Goal: Contribute content: Add original content to the website for others to see

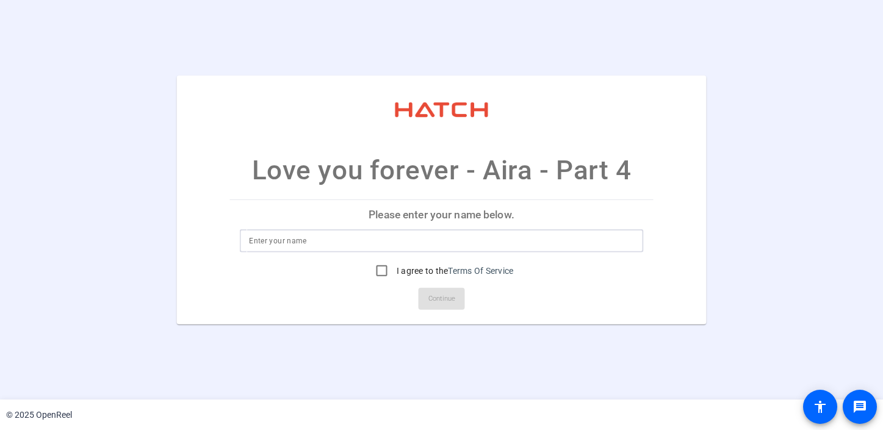
click at [342, 240] on input at bounding box center [441, 241] width 385 height 15
type input "Aira"
click at [383, 271] on input "I agree to the Terms Of Service" at bounding box center [382, 271] width 24 height 24
checkbox input "true"
click at [432, 301] on span "Continue" at bounding box center [441, 299] width 27 height 18
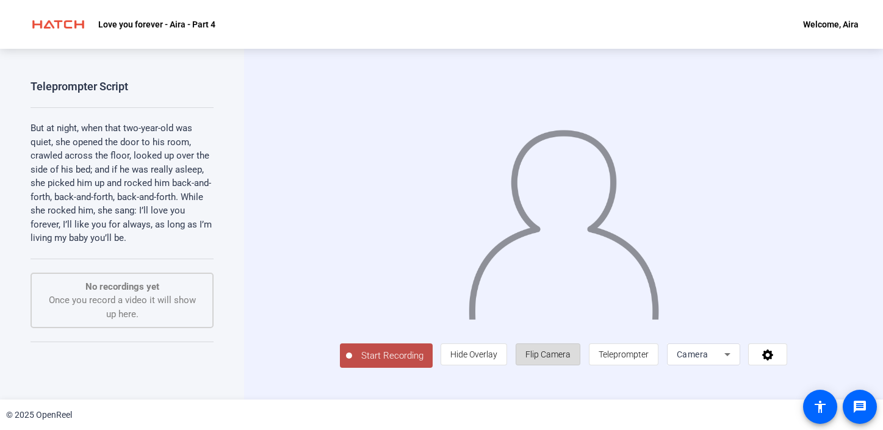
click at [570, 366] on span "Flip Camera" at bounding box center [547, 354] width 45 height 23
click at [570, 359] on span "Flip Camera" at bounding box center [547, 355] width 45 height 10
click at [497, 359] on span "Hide Overlay" at bounding box center [473, 355] width 47 height 10
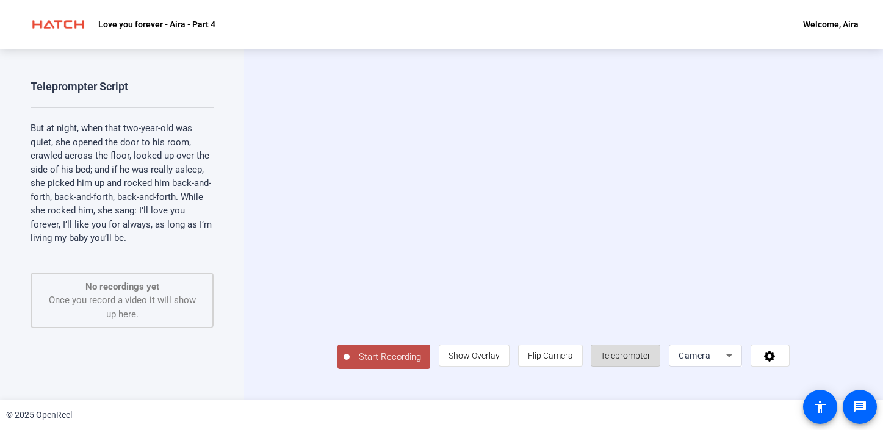
click at [650, 361] on span "Teleprompter" at bounding box center [625, 356] width 50 height 10
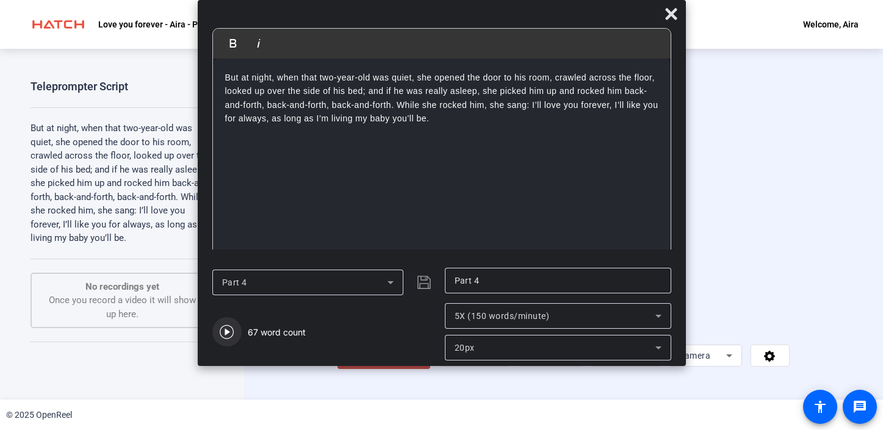
click at [227, 338] on icon "button" at bounding box center [227, 332] width 14 height 14
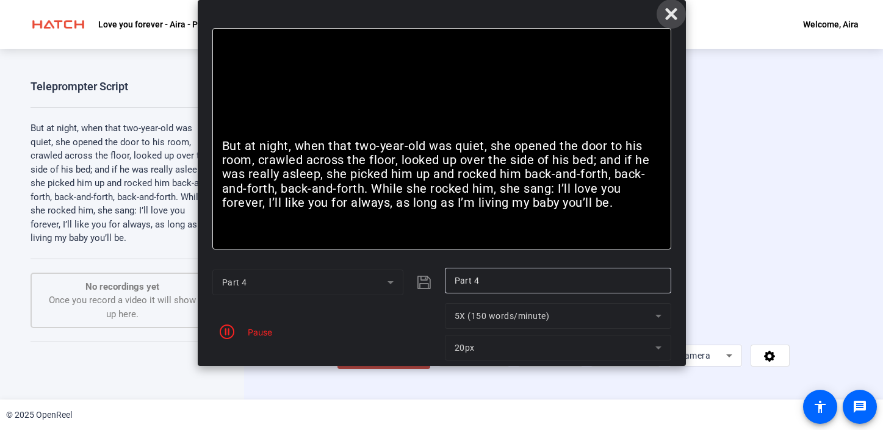
click at [670, 16] on icon at bounding box center [671, 14] width 15 height 15
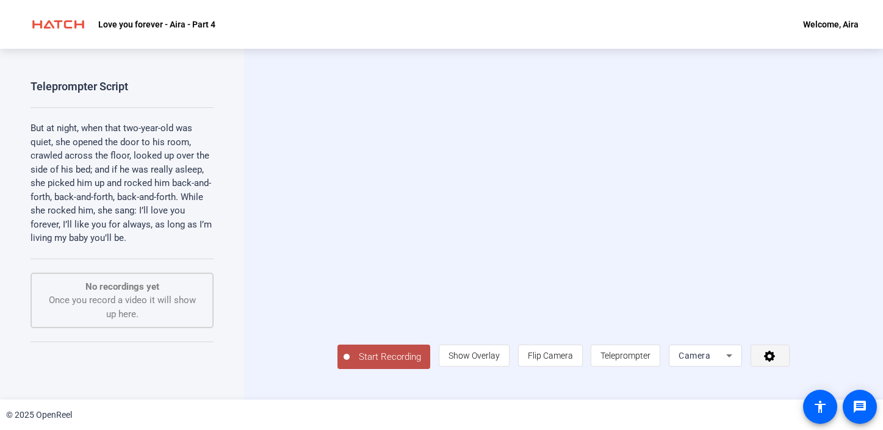
click at [777, 362] on icon at bounding box center [769, 356] width 14 height 12
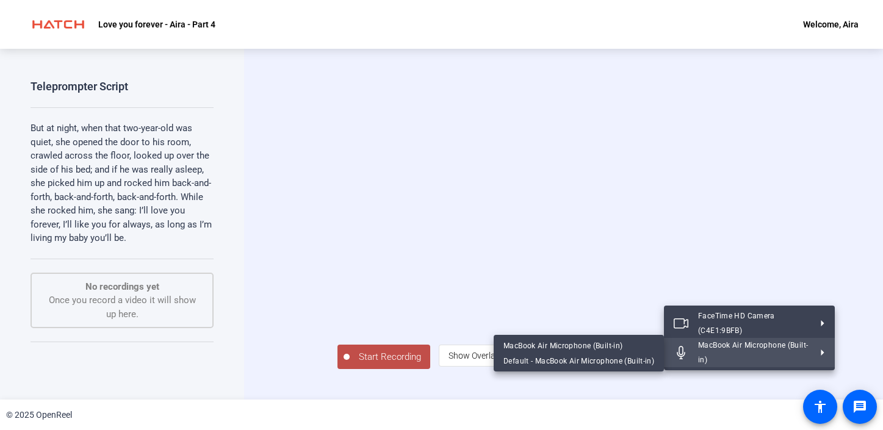
click at [846, 298] on div at bounding box center [441, 215] width 883 height 430
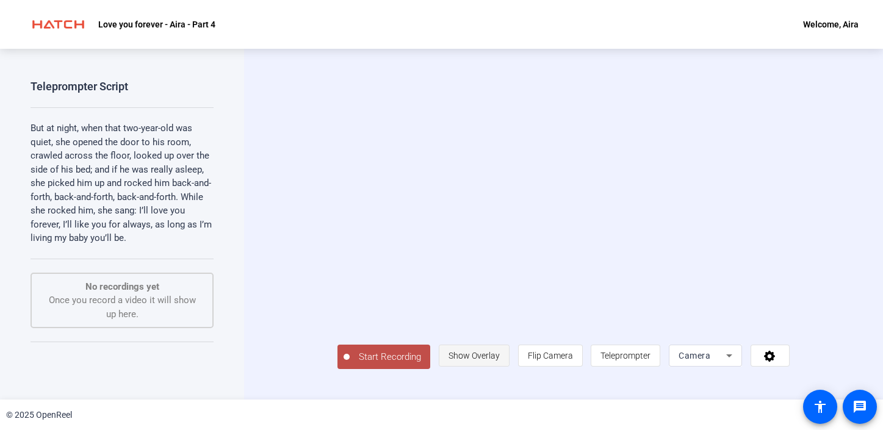
click at [500, 361] on span "Show Overlay" at bounding box center [473, 356] width 51 height 10
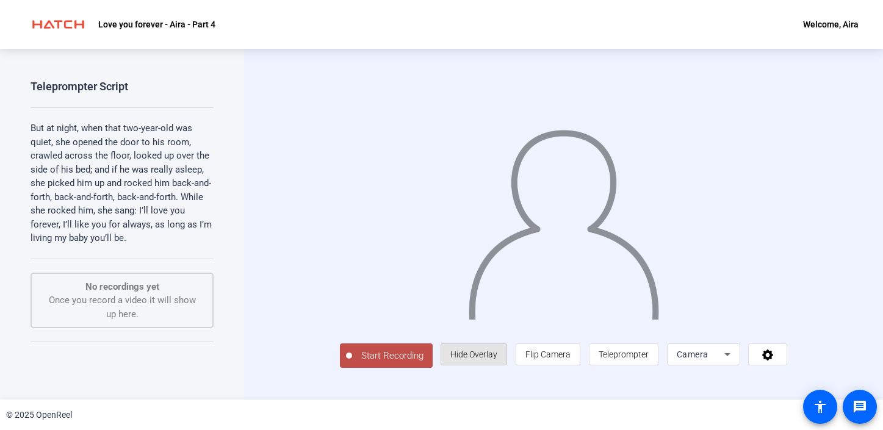
drag, startPoint x: 509, startPoint y: 385, endPoint x: 803, endPoint y: -96, distance: 563.7
click at [803, 0] on html "Accessibility Screen-Reader Guide, Feedback, and Issue Reporting | New window L…" at bounding box center [441, 215] width 883 height 430
click at [648, 359] on span "Teleprompter" at bounding box center [623, 355] width 50 height 10
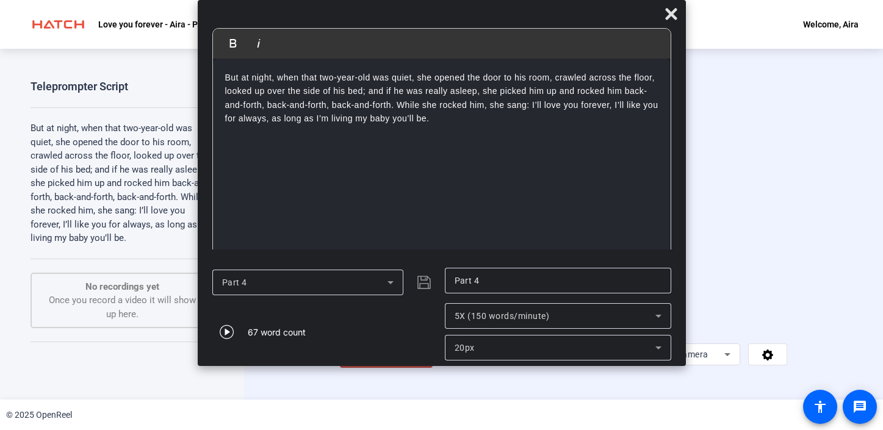
click at [352, 363] on span "Start Recording" at bounding box center [392, 356] width 81 height 14
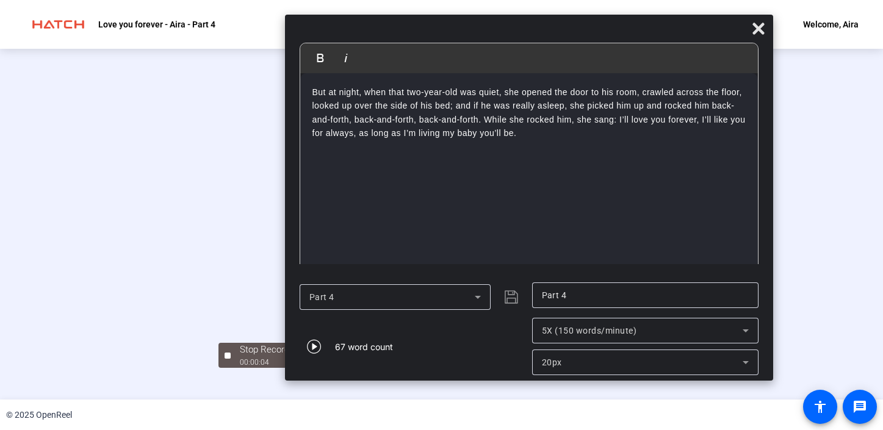
drag, startPoint x: 316, startPoint y: 16, endPoint x: 403, endPoint y: 30, distance: 87.7
click at [403, 30] on div at bounding box center [529, 31] width 488 height 21
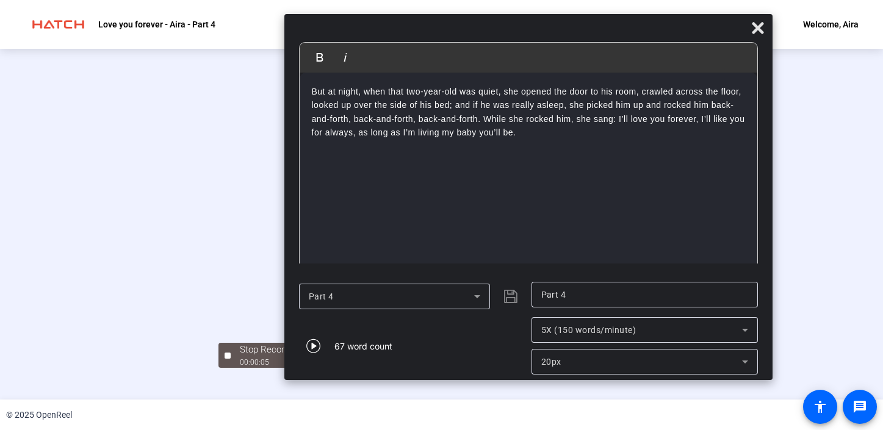
click at [847, 215] on div "Stop Recording 00:00:05 person Hide Overlay flip Flip Camera article Teleprompt…" at bounding box center [441, 224] width 883 height 351
click at [240, 368] on div "00:00:07" at bounding box center [270, 362] width 61 height 11
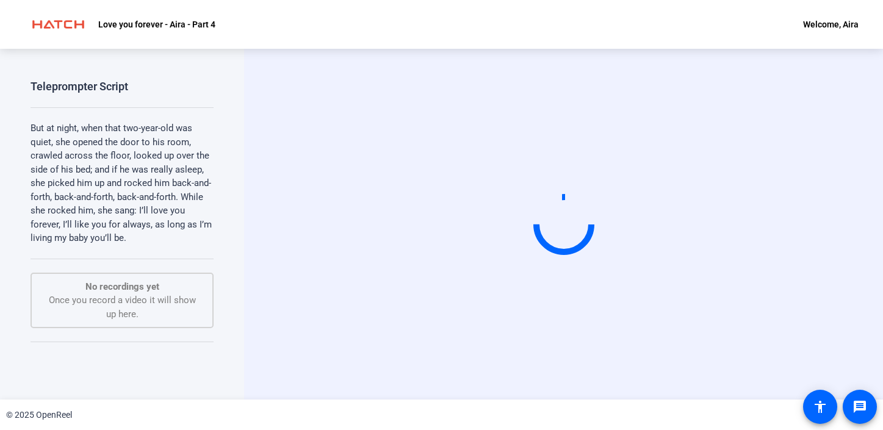
scroll to position [0, 0]
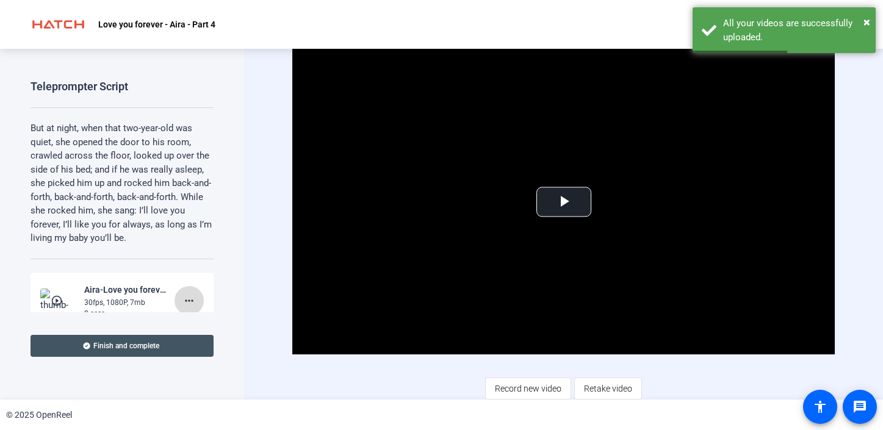
click at [187, 298] on mat-icon "more_horiz" at bounding box center [189, 300] width 15 height 15
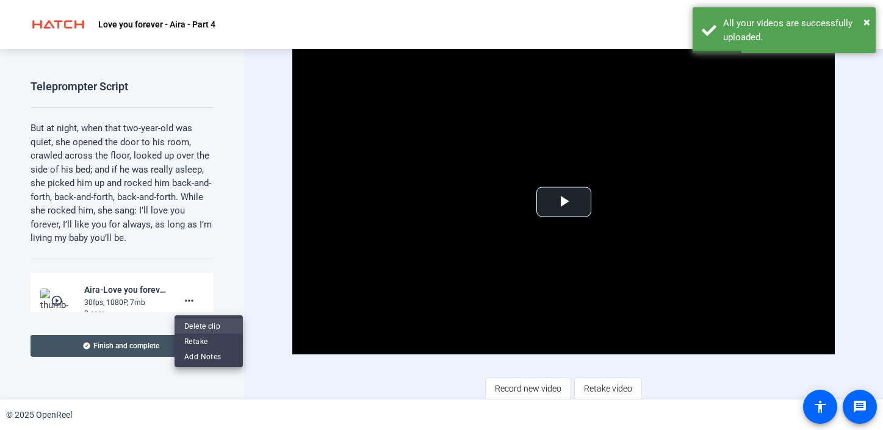
click at [198, 323] on span "Delete clip" at bounding box center [208, 325] width 49 height 15
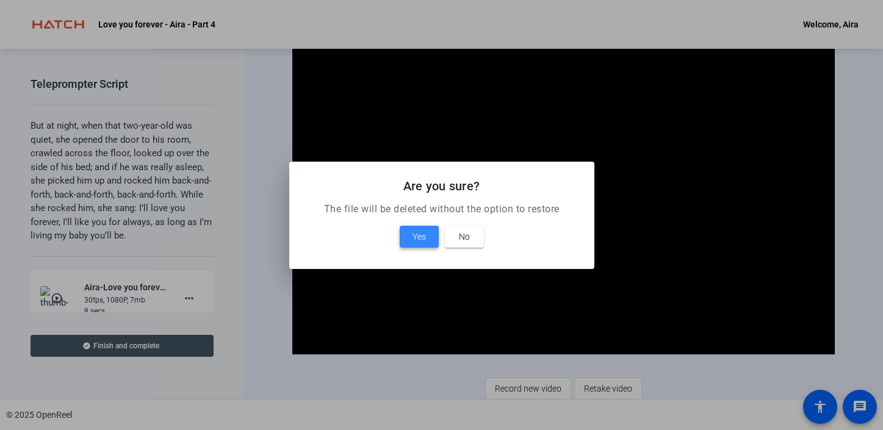
click at [431, 236] on span at bounding box center [419, 236] width 39 height 29
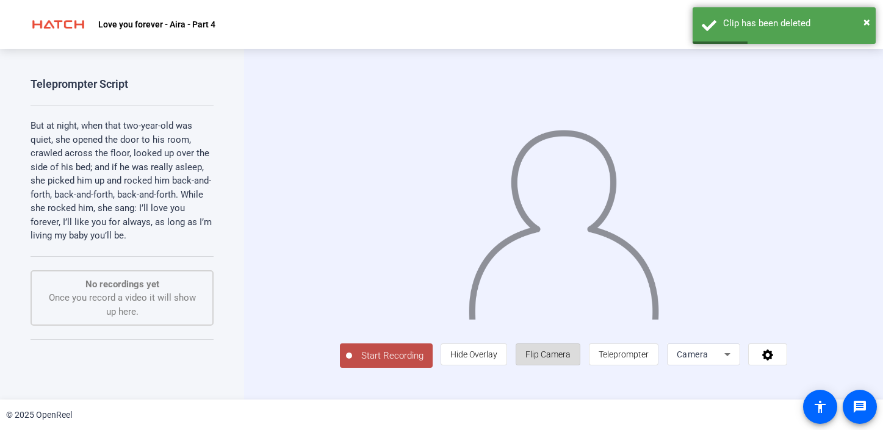
click at [570, 359] on span "Flip Camera" at bounding box center [547, 355] width 45 height 10
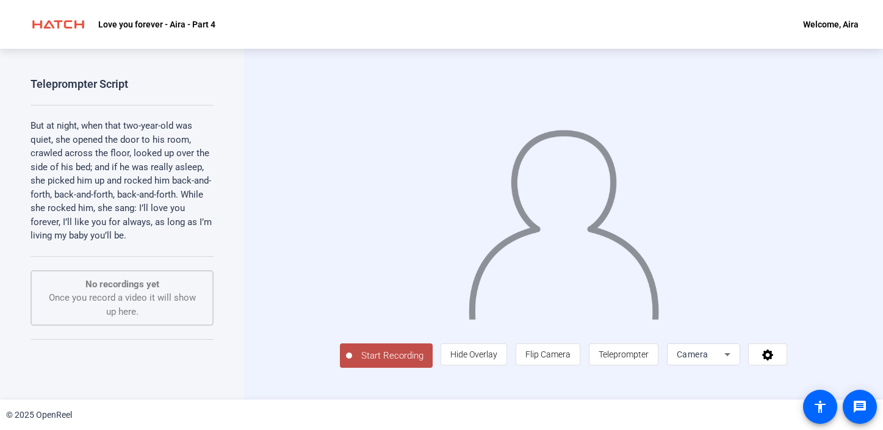
click at [132, 155] on p "But at night, when that two-year-old was quiet, she opened the door to his room…" at bounding box center [121, 181] width 183 height 124
click at [648, 359] on span "Teleprompter" at bounding box center [623, 355] width 50 height 10
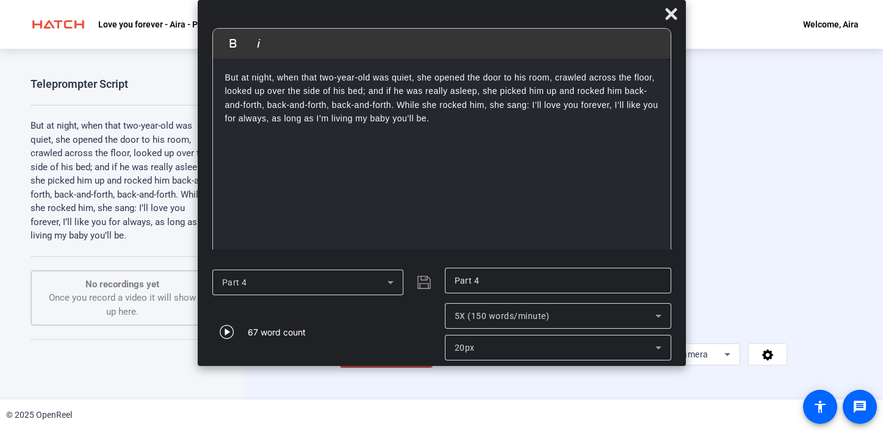
click at [364, 89] on p "But at night, when that two-year-old was quiet, she opened the door to his room…" at bounding box center [441, 98] width 433 height 55
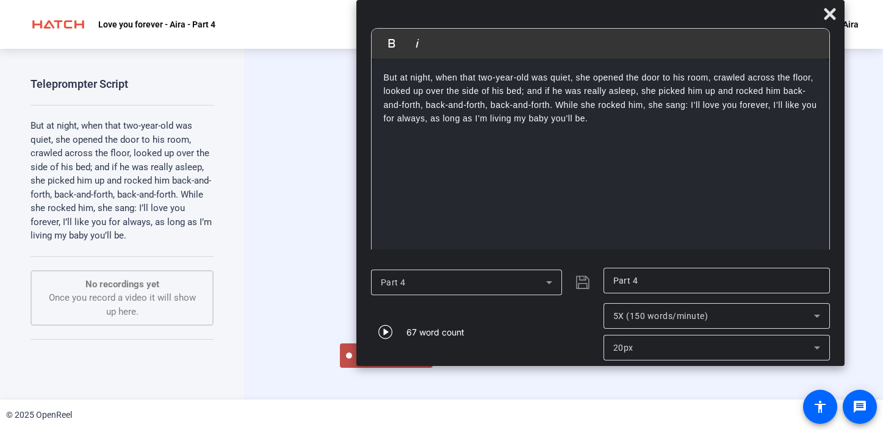
drag, startPoint x: 683, startPoint y: 361, endPoint x: 841, endPoint y: 298, distance: 170.3
click at [841, 298] on mat-dialog-actions "Part 4 Part 4 67 word count 5X (150 words/minute) 20px" at bounding box center [600, 314] width 488 height 104
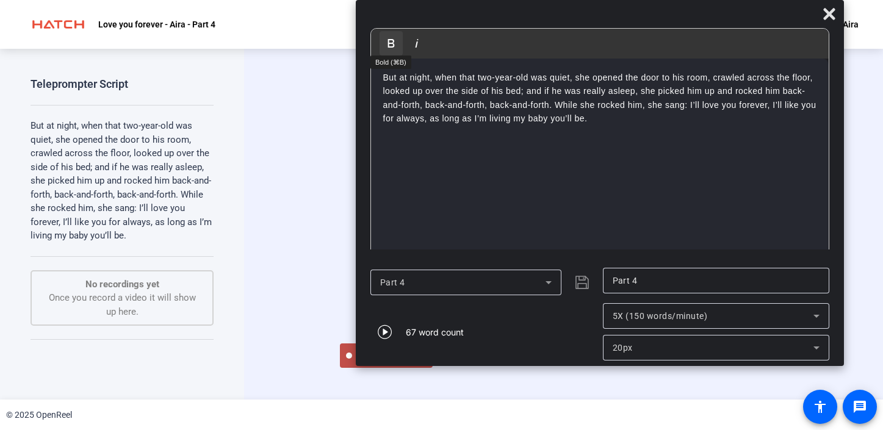
click at [393, 42] on icon "button" at bounding box center [390, 43] width 7 height 9
drag, startPoint x: 610, startPoint y: 137, endPoint x: 269, endPoint y: 30, distance: 357.1
click at [269, 30] on body "Accessibility Screen-Reader Guide, Feedback, and Issue Reporting | New window L…" at bounding box center [441, 215] width 883 height 430
click at [390, 44] on icon "button" at bounding box center [391, 43] width 15 height 15
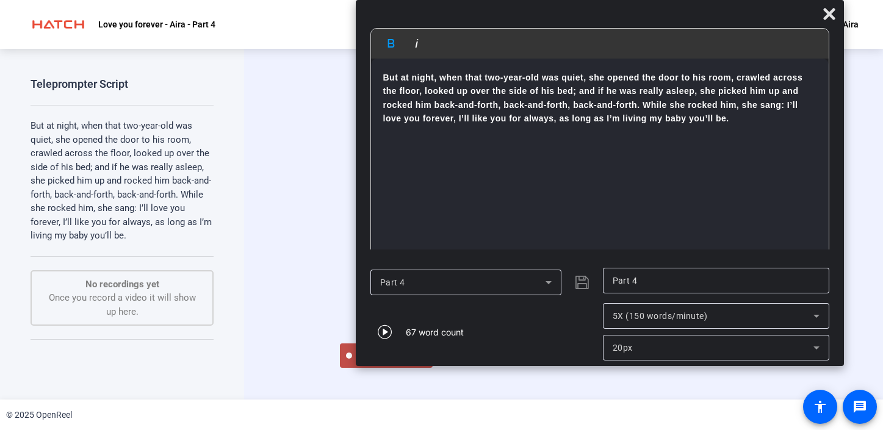
click at [518, 198] on div "But at night, when that two-year-old was quiet, she opened the door to his room…" at bounding box center [599, 159] width 457 height 201
click at [392, 43] on icon "button" at bounding box center [390, 43] width 7 height 9
click at [352, 363] on span "Start Recording" at bounding box center [392, 356] width 81 height 14
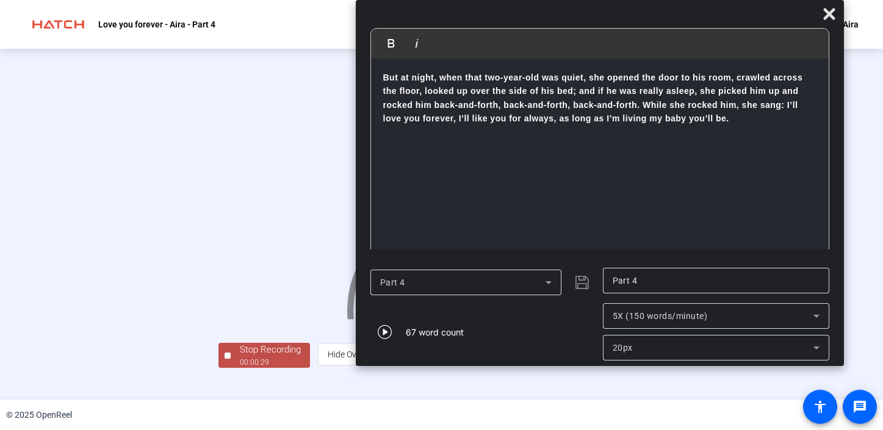
scroll to position [44, 0]
click at [240, 368] on div "00:00:29" at bounding box center [270, 362] width 61 height 11
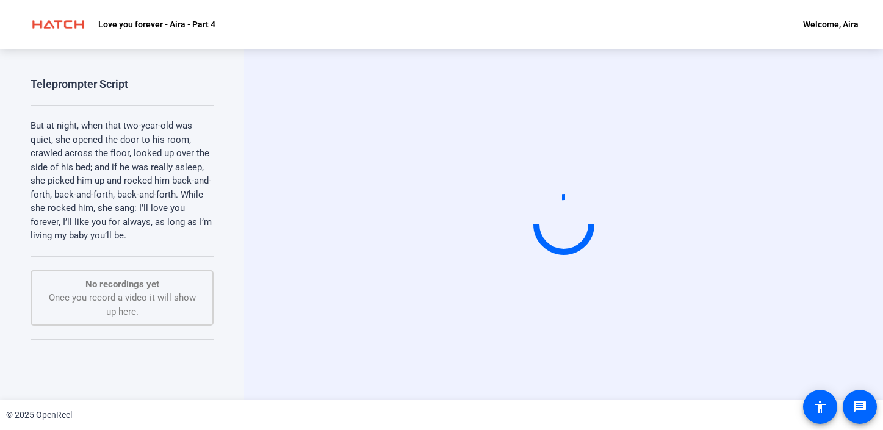
scroll to position [0, 0]
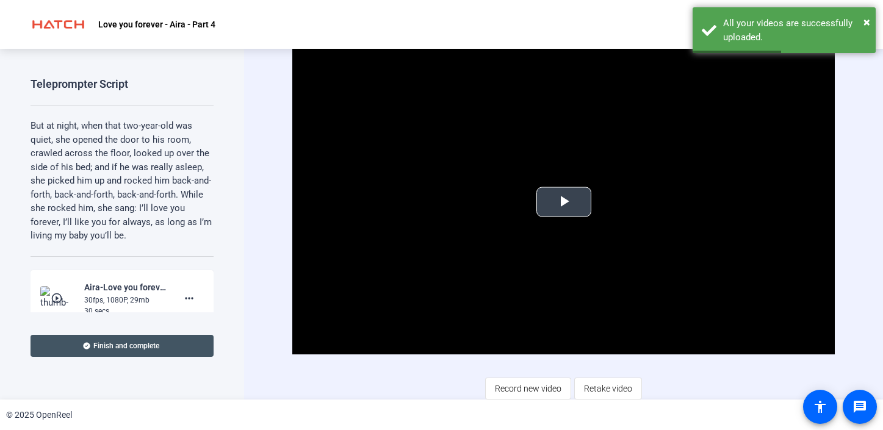
click at [564, 202] on span "Video Player" at bounding box center [564, 202] width 0 height 0
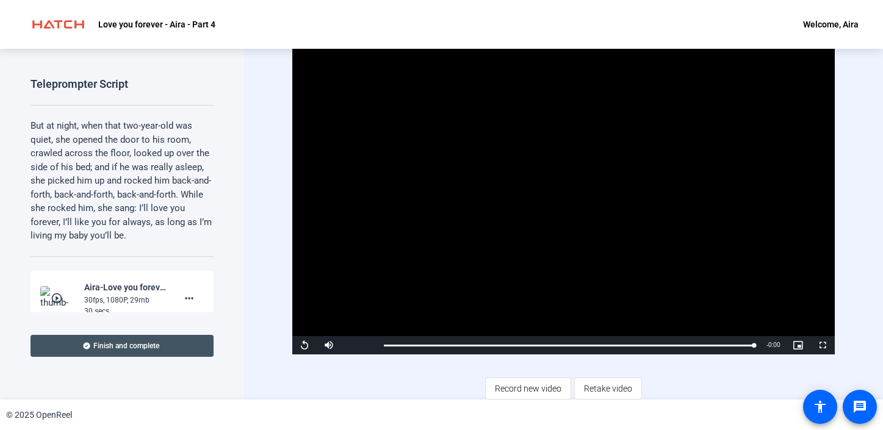
click at [152, 202] on p "But at night, when that two-year-old was quiet, she opened the door to his room…" at bounding box center [121, 181] width 183 height 124
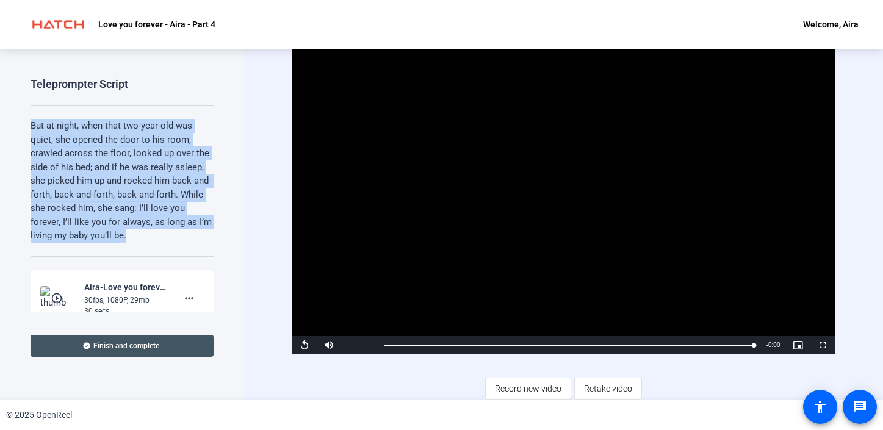
drag, startPoint x: 131, startPoint y: 243, endPoint x: 7, endPoint y: 118, distance: 176.4
click at [7, 118] on div "Teleprompter Script But at night, when that two-year-old was quiet, she opened …" at bounding box center [122, 224] width 244 height 351
click at [113, 144] on p "But at night, when that two-year-old was quiet, she opened the door to his room…" at bounding box center [121, 181] width 183 height 124
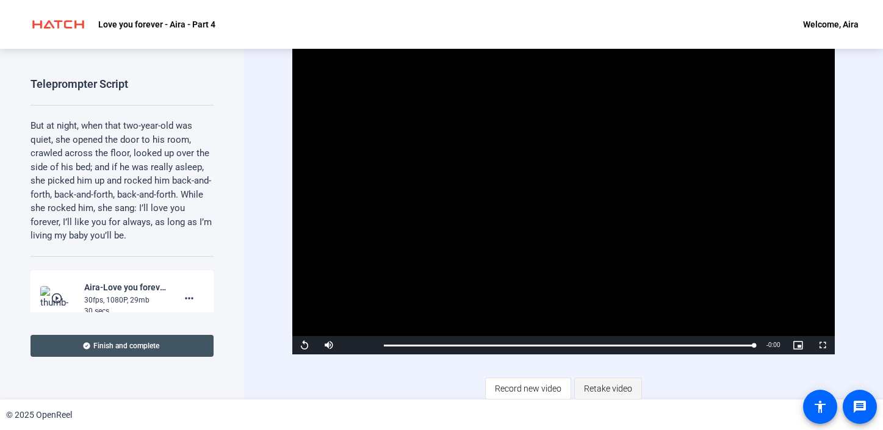
click at [613, 387] on span "Retake video" at bounding box center [608, 388] width 48 height 23
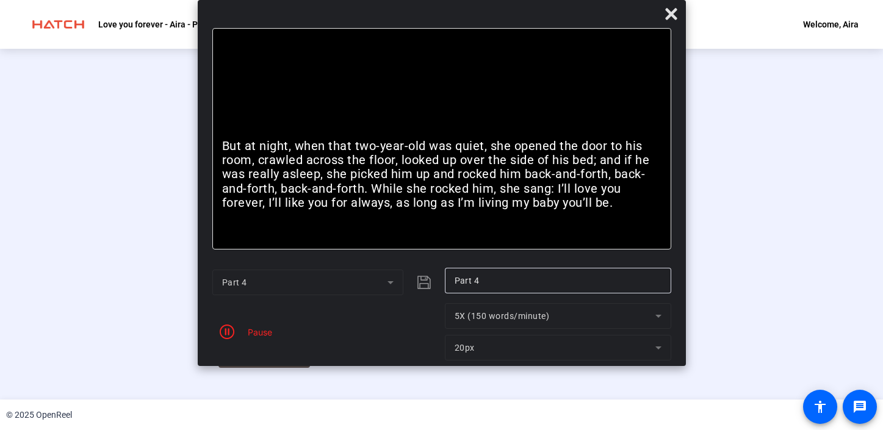
scroll to position [44, 0]
click at [673, 16] on icon at bounding box center [671, 14] width 12 height 12
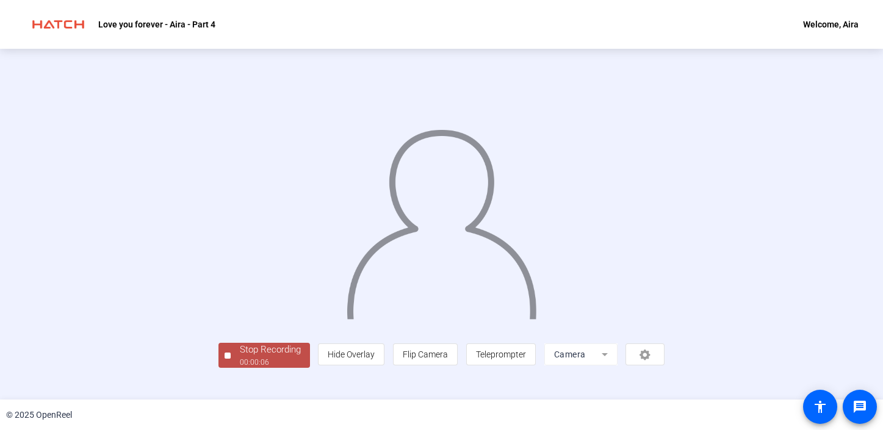
click at [240, 368] on div "00:00:06" at bounding box center [270, 362] width 61 height 11
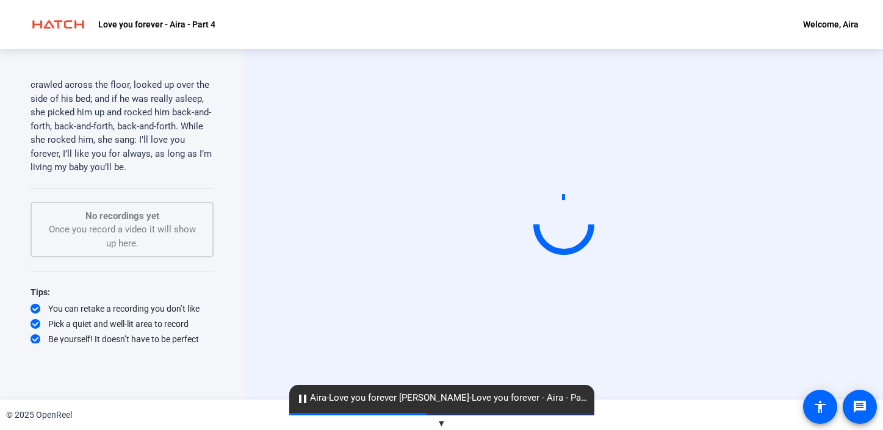
scroll to position [73, 0]
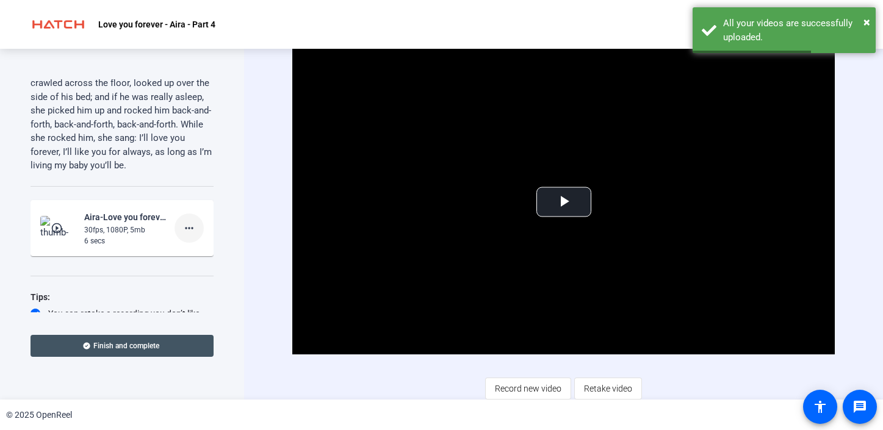
click at [193, 228] on mat-icon "more_horiz" at bounding box center [189, 228] width 15 height 15
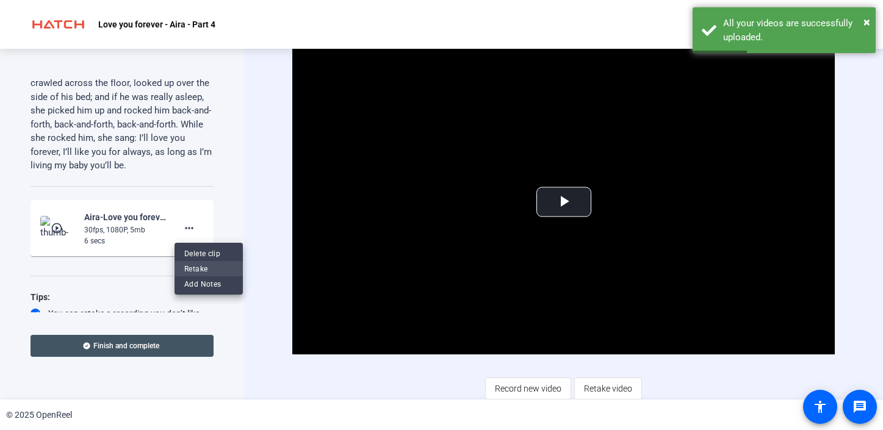
click at [195, 265] on span "Retake" at bounding box center [208, 268] width 49 height 15
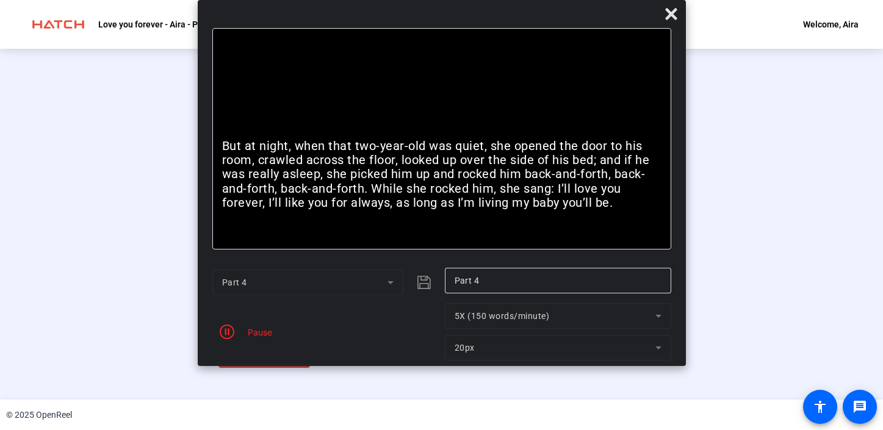
scroll to position [44, 0]
click at [240, 357] on div "Stop Recording" at bounding box center [270, 350] width 61 height 14
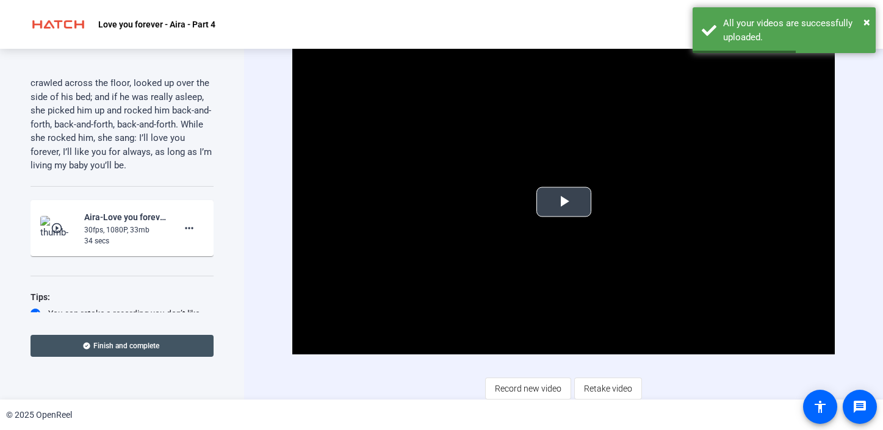
click at [564, 202] on span "Video Player" at bounding box center [564, 202] width 0 height 0
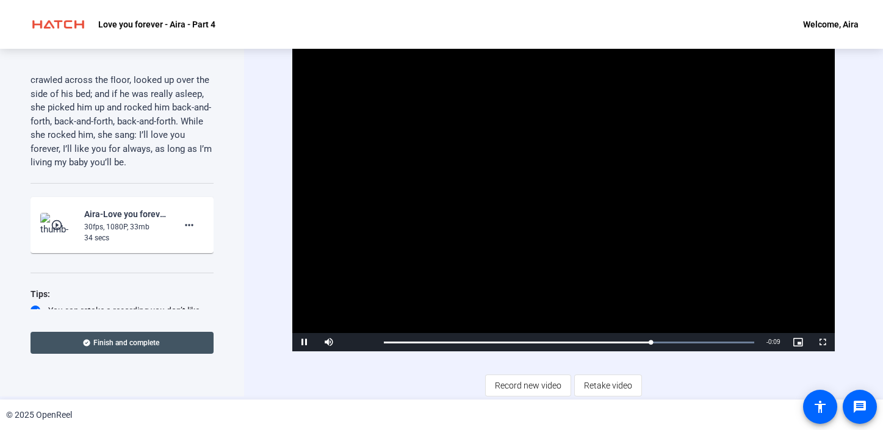
scroll to position [3, 0]
click at [304, 342] on span "Video Player" at bounding box center [304, 342] width 24 height 0
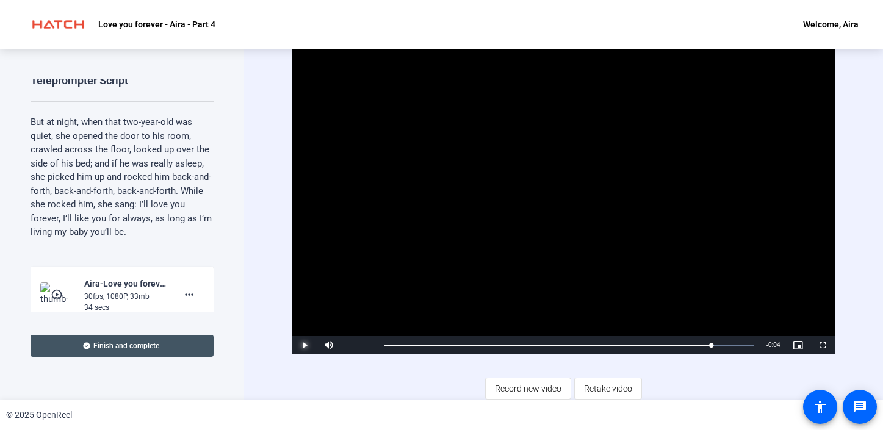
scroll to position [0, 0]
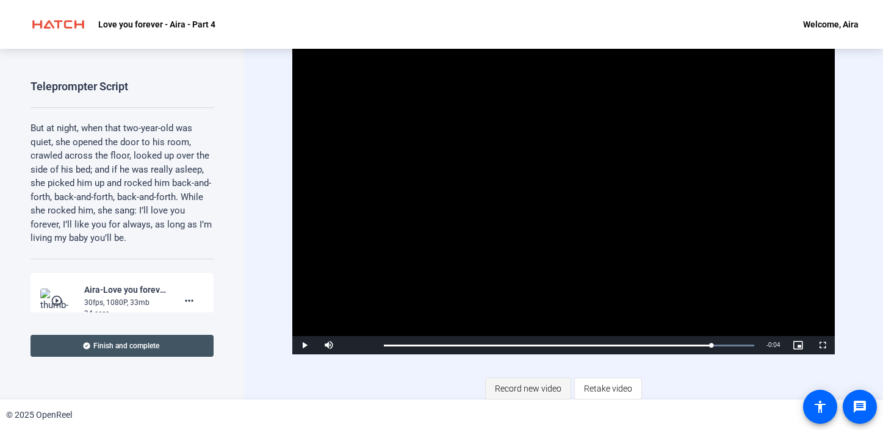
click at [521, 393] on span "Record new video" at bounding box center [528, 388] width 66 height 23
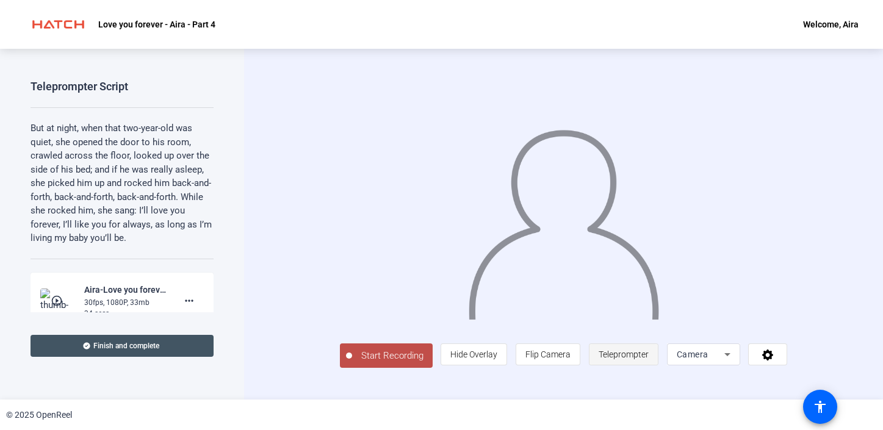
click at [648, 359] on span "Teleprompter" at bounding box center [623, 355] width 50 height 10
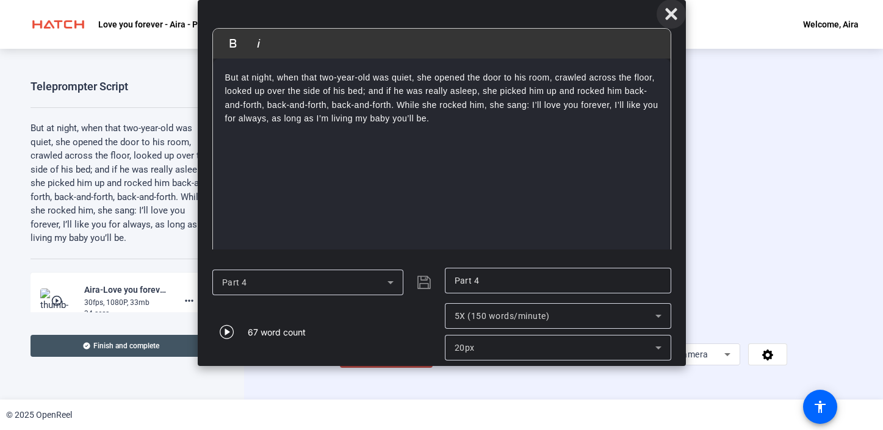
click at [673, 11] on icon at bounding box center [671, 14] width 12 height 12
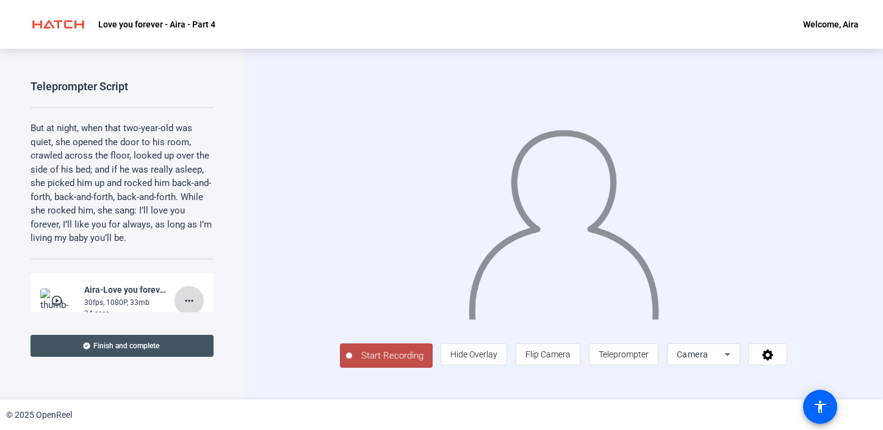
click at [189, 301] on mat-icon "more_horiz" at bounding box center [189, 300] width 15 height 15
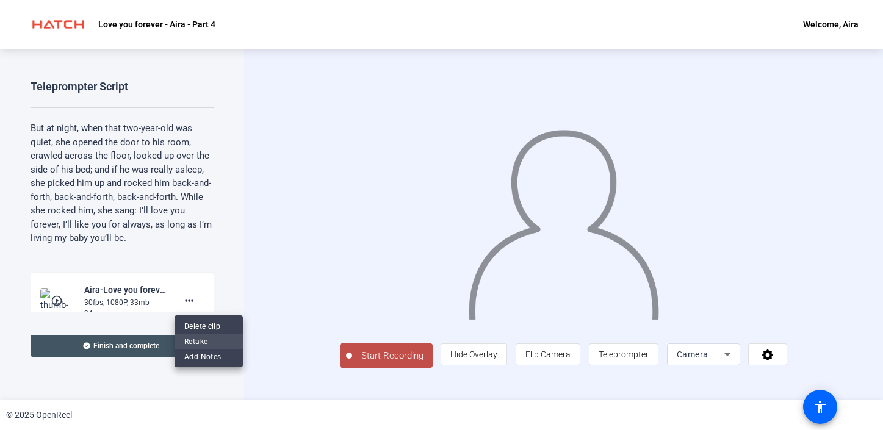
click at [200, 341] on span "Retake" at bounding box center [208, 341] width 49 height 15
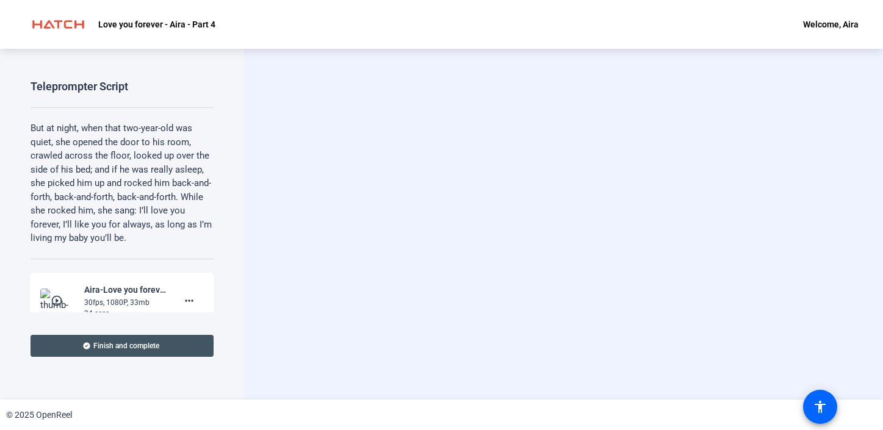
scroll to position [2, 0]
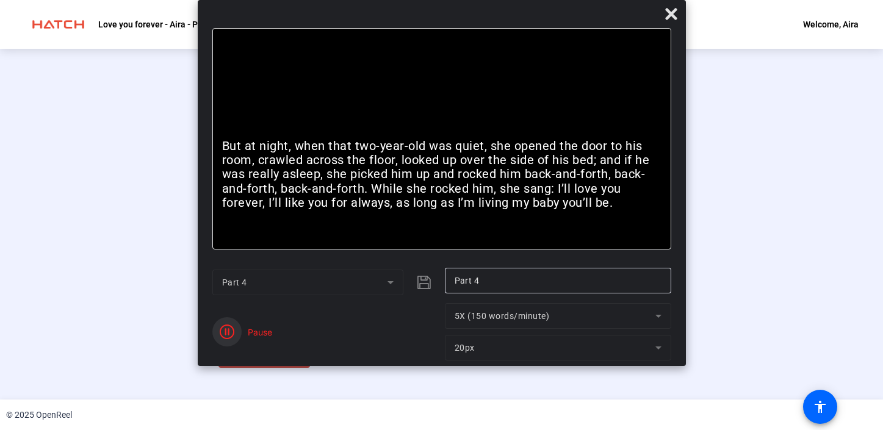
click at [239, 329] on span "button" at bounding box center [226, 331] width 29 height 29
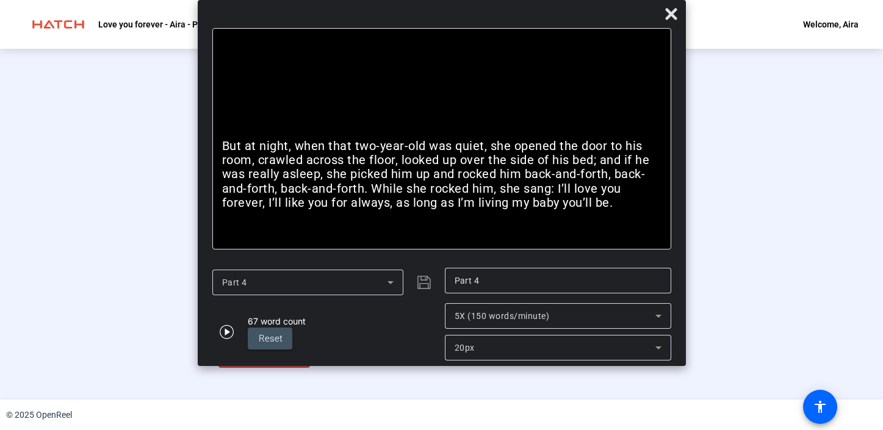
scroll to position [44, 0]
click at [240, 357] on div "Stop Recording" at bounding box center [270, 350] width 61 height 14
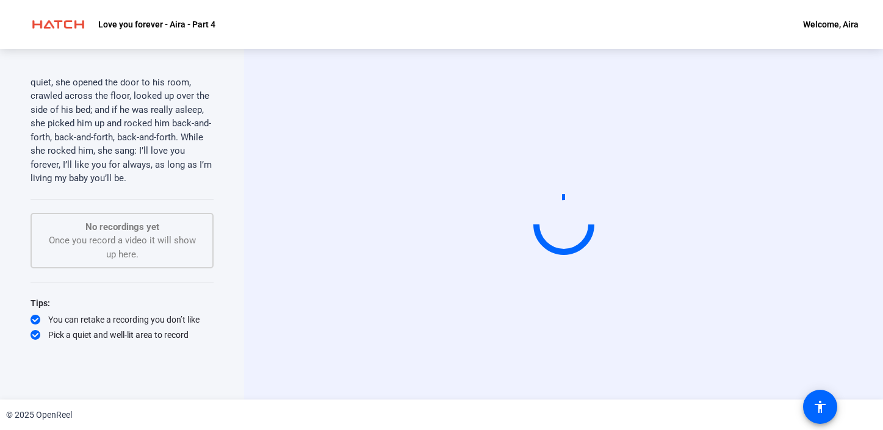
scroll to position [73, 0]
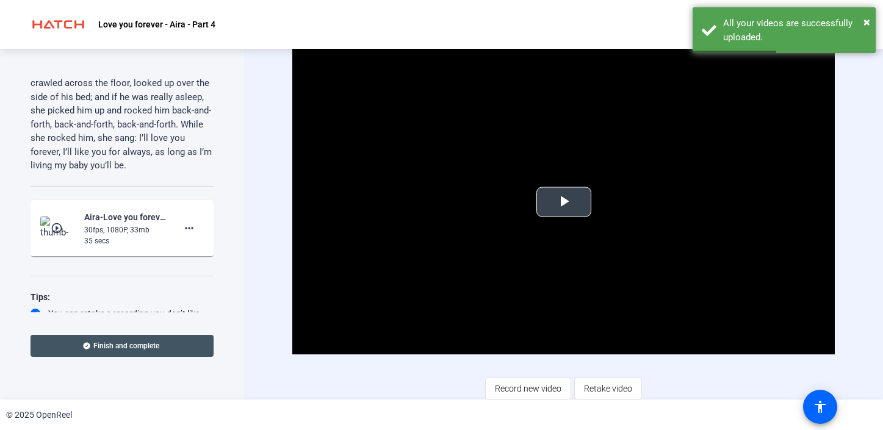
click at [564, 202] on span "Video Player" at bounding box center [564, 202] width 0 height 0
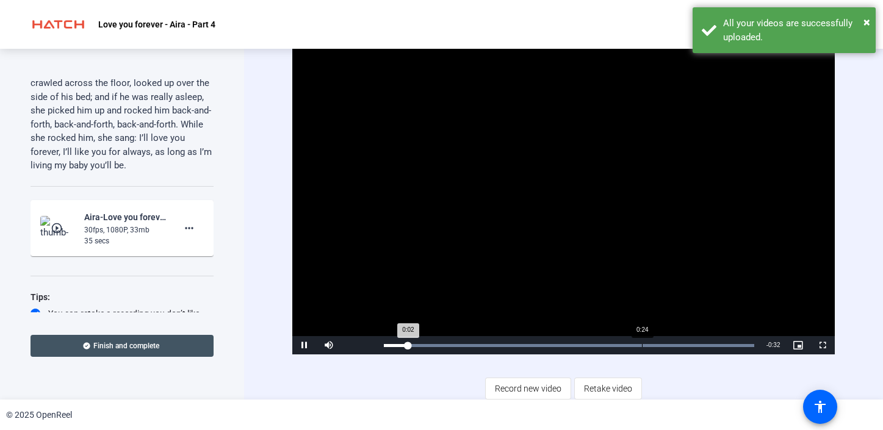
click at [641, 349] on div "Loaded : 100.00% 0:24 0:02" at bounding box center [569, 345] width 382 height 18
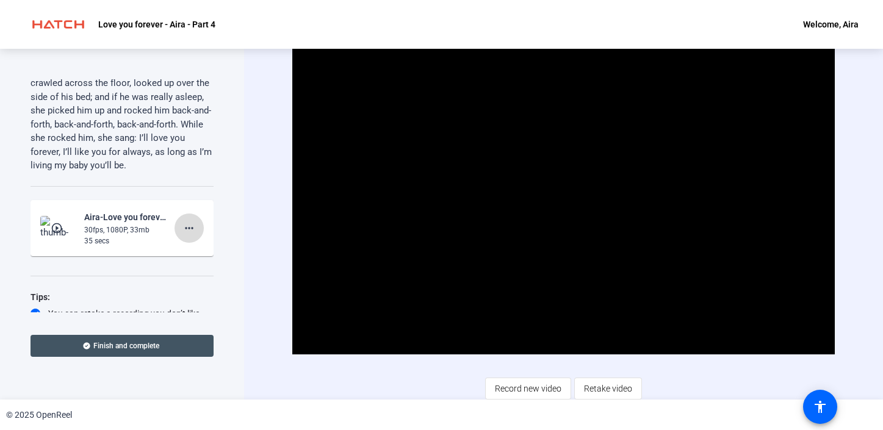
click at [193, 231] on mat-icon "more_horiz" at bounding box center [189, 228] width 15 height 15
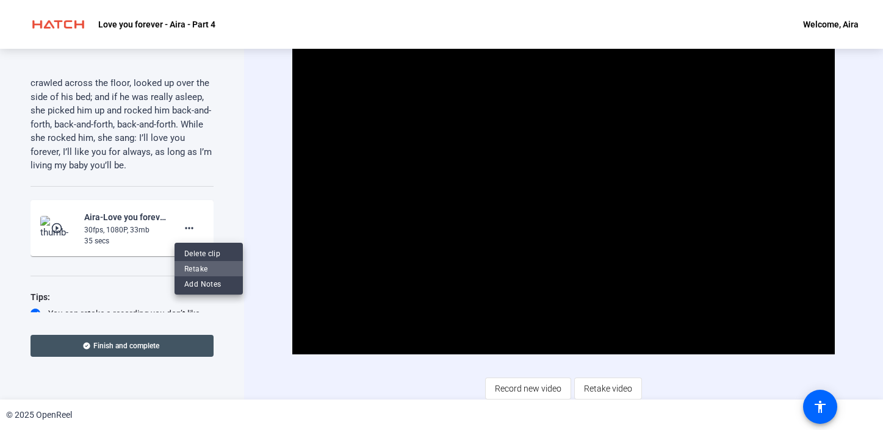
click at [203, 267] on span "Retake" at bounding box center [208, 268] width 49 height 15
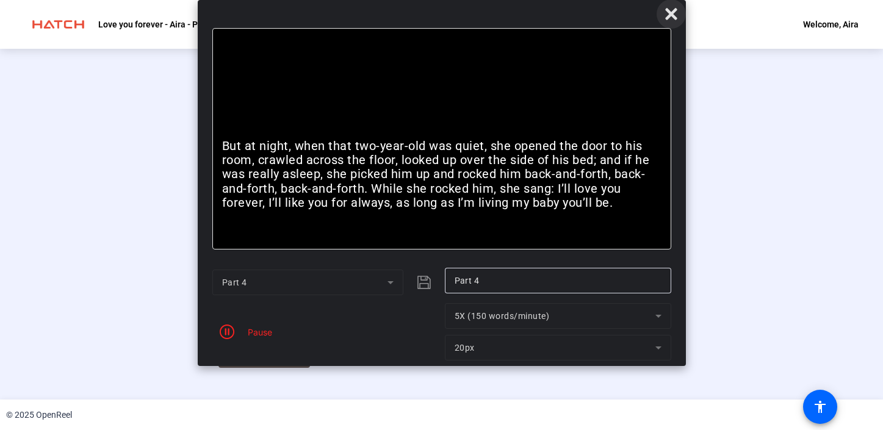
click at [665, 11] on icon at bounding box center [671, 14] width 15 height 15
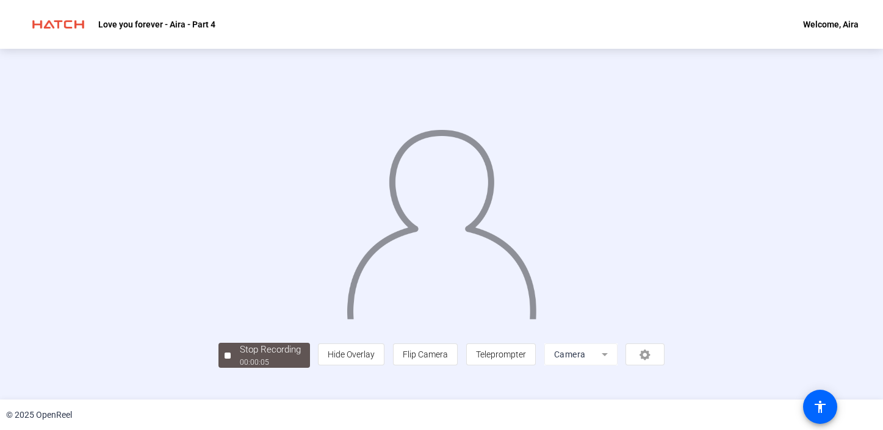
scroll to position [44, 0]
click at [240, 368] on div "00:00:06" at bounding box center [270, 362] width 61 height 11
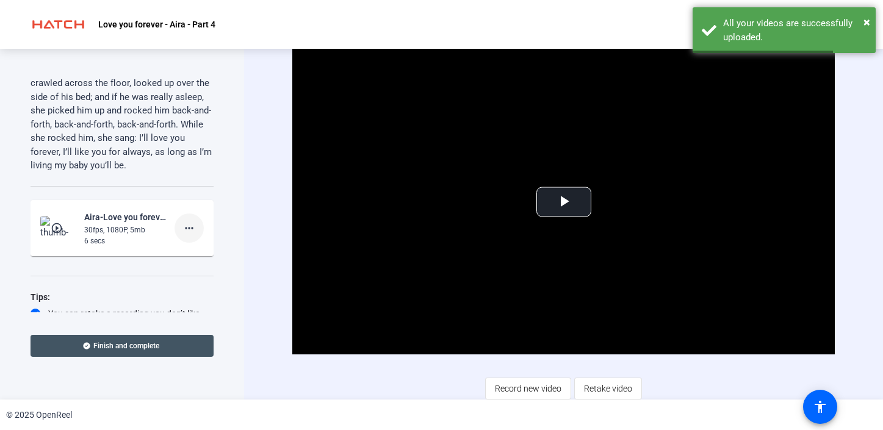
click at [192, 224] on mat-icon "more_horiz" at bounding box center [189, 228] width 15 height 15
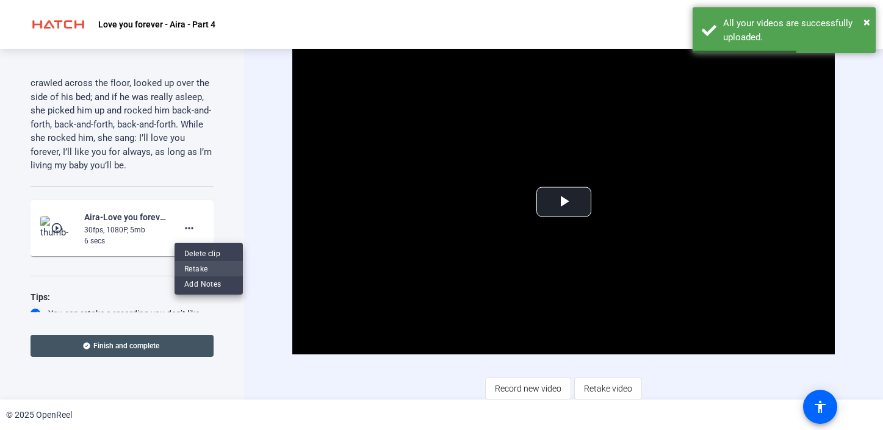
click at [206, 271] on span "Retake" at bounding box center [208, 268] width 49 height 15
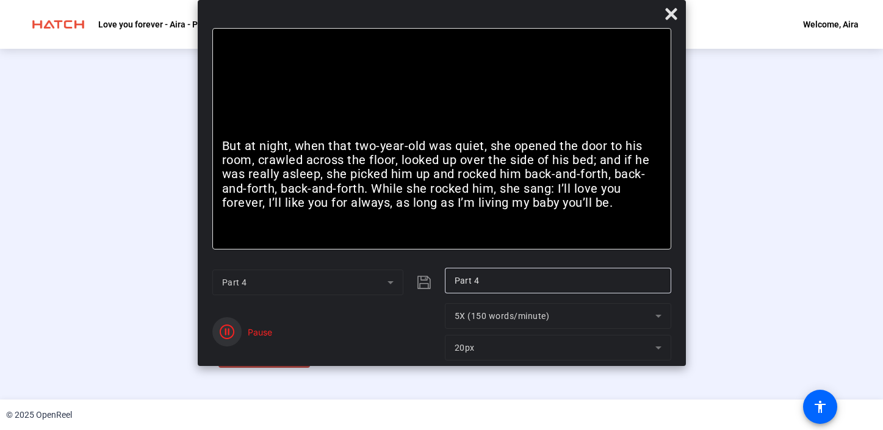
click at [229, 329] on icon "button" at bounding box center [227, 332] width 15 height 15
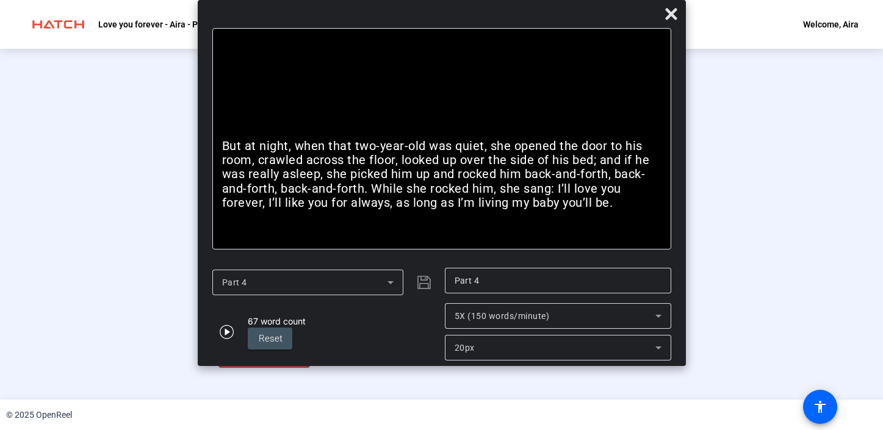
scroll to position [44, 0]
click at [240, 357] on div "Stop Recording" at bounding box center [270, 350] width 61 height 14
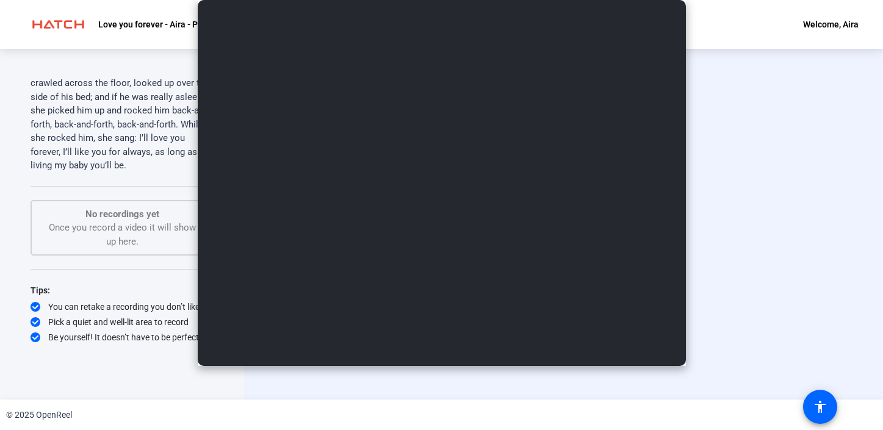
scroll to position [0, 0]
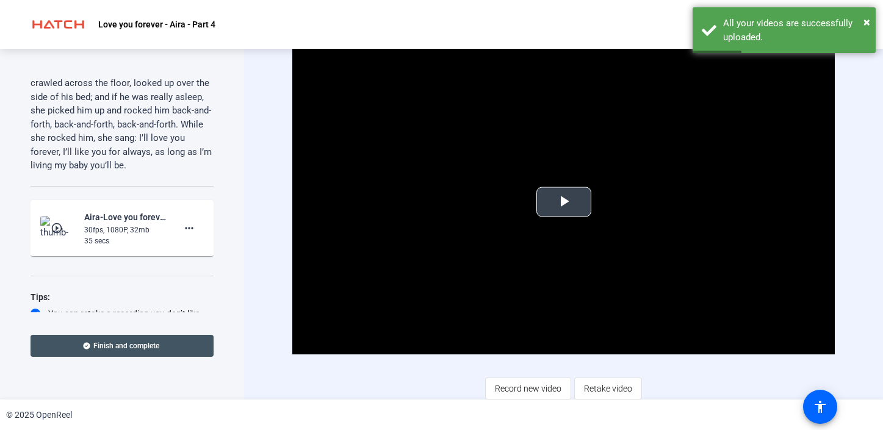
click at [564, 202] on span "Video Player" at bounding box center [564, 202] width 0 height 0
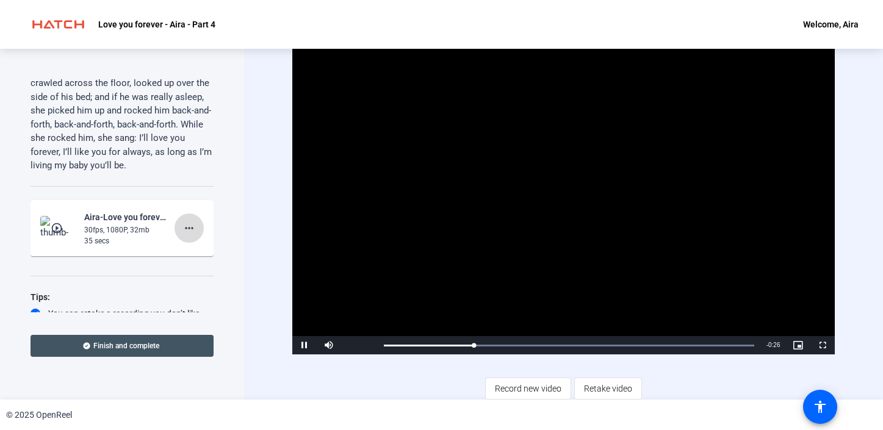
click at [187, 221] on mat-icon "more_horiz" at bounding box center [189, 228] width 15 height 15
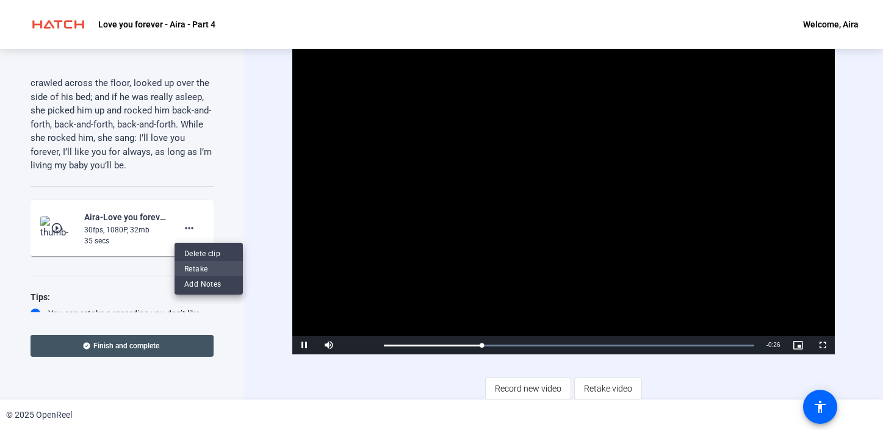
click at [221, 267] on span "Retake" at bounding box center [208, 268] width 49 height 15
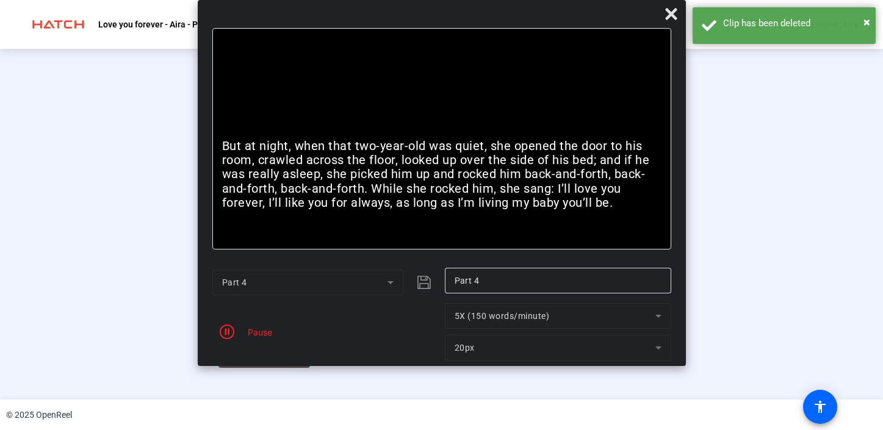
scroll to position [13, 0]
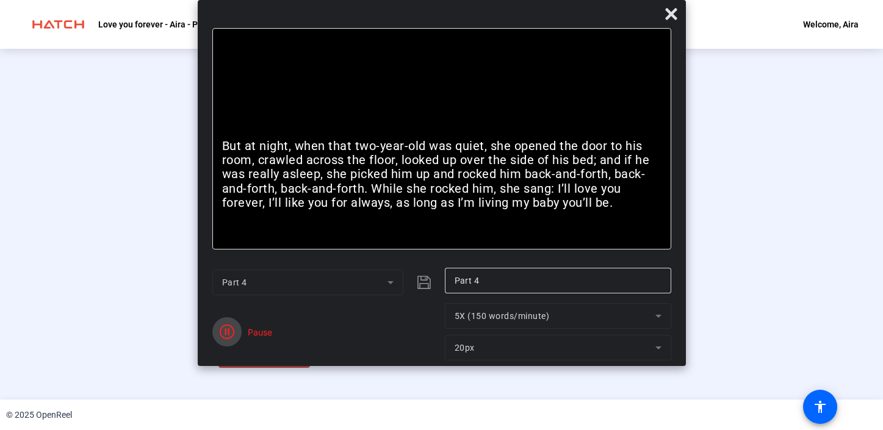
click at [222, 334] on icon "button" at bounding box center [227, 332] width 15 height 15
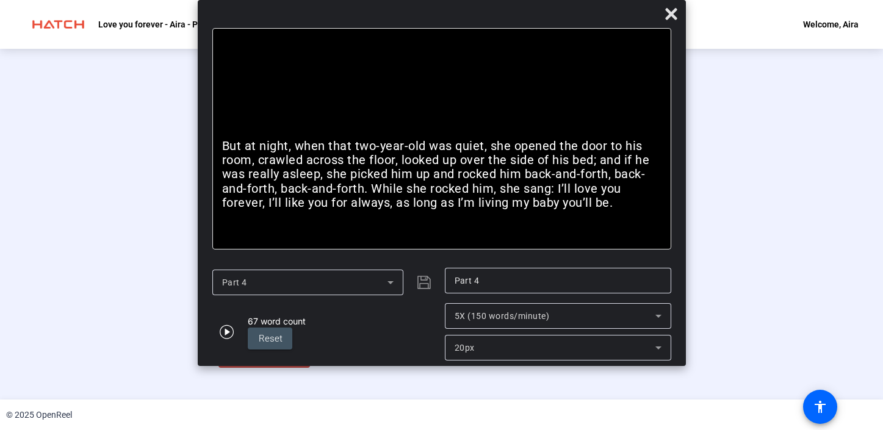
click at [218, 368] on button "Stop Recording 00:00:38" at bounding box center [263, 355] width 91 height 25
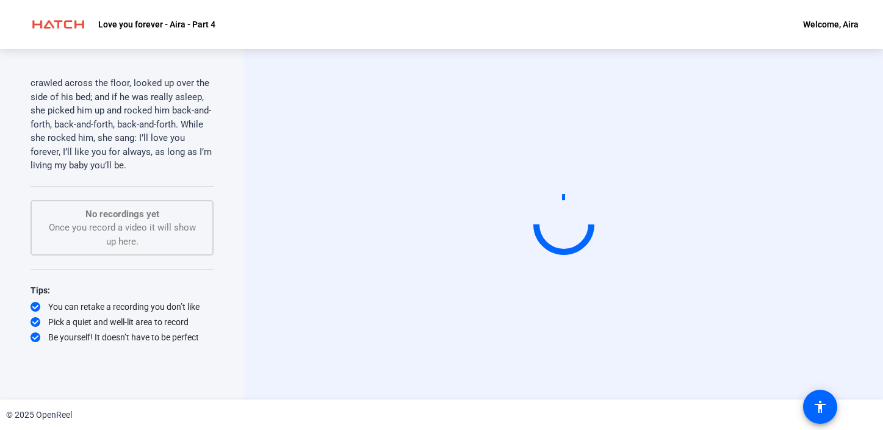
scroll to position [0, 0]
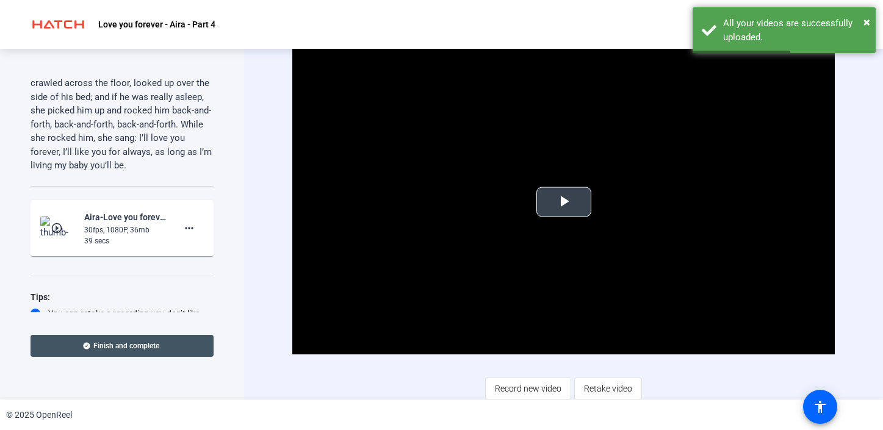
click at [564, 202] on span "Video Player" at bounding box center [564, 202] width 0 height 0
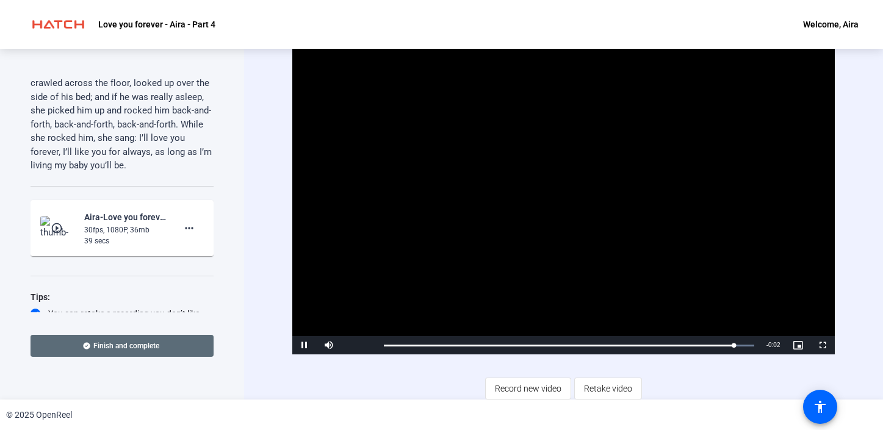
click at [169, 341] on span at bounding box center [121, 345] width 183 height 29
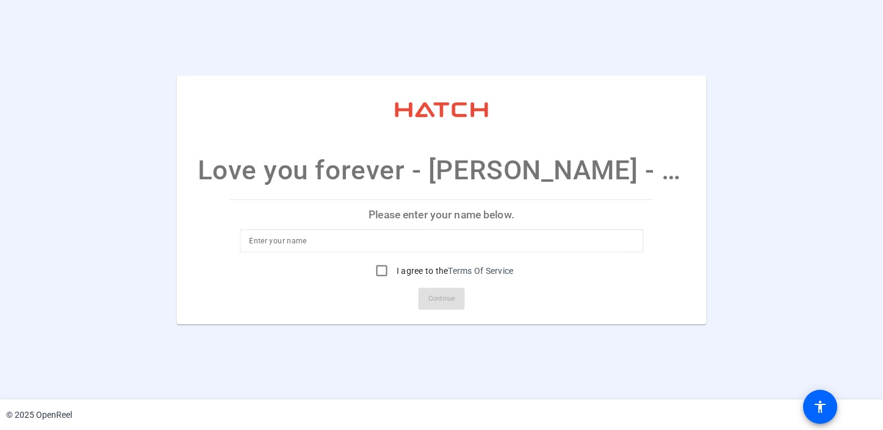
click at [406, 243] on input at bounding box center [441, 241] width 385 height 15
type input "[PERSON_NAME]"
click at [378, 276] on input "I agree to the Terms Of Service" at bounding box center [382, 271] width 24 height 24
checkbox input "true"
click at [418, 293] on span at bounding box center [441, 298] width 46 height 29
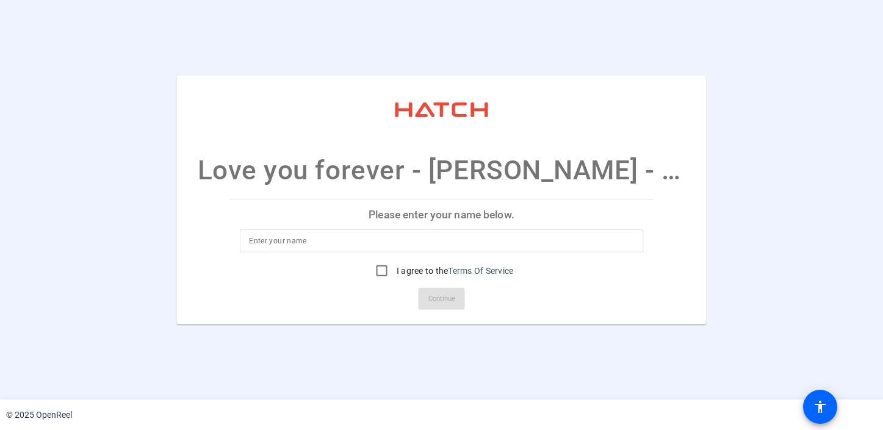
click at [335, 245] on input at bounding box center [441, 241] width 385 height 15
type input "[PERSON_NAME]"
click at [381, 271] on input "I agree to the Terms Of Service" at bounding box center [382, 271] width 24 height 24
checkbox input "true"
click at [429, 294] on span "Continue" at bounding box center [441, 299] width 27 height 18
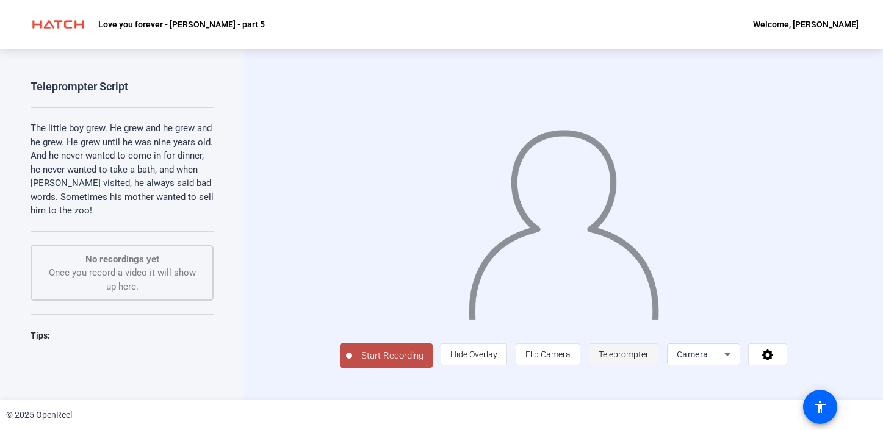
click at [648, 359] on span "Teleprompter" at bounding box center [623, 355] width 50 height 10
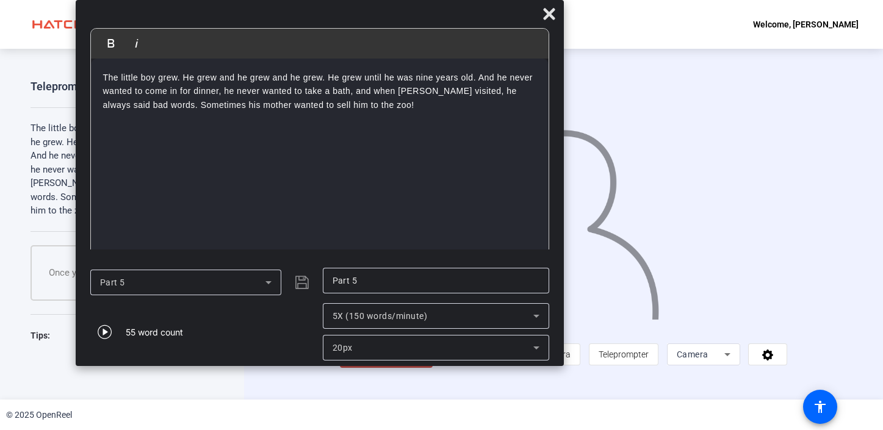
drag, startPoint x: 447, startPoint y: 21, endPoint x: 325, endPoint y: 14, distance: 122.2
click at [325, 14] on div at bounding box center [320, 16] width 488 height 21
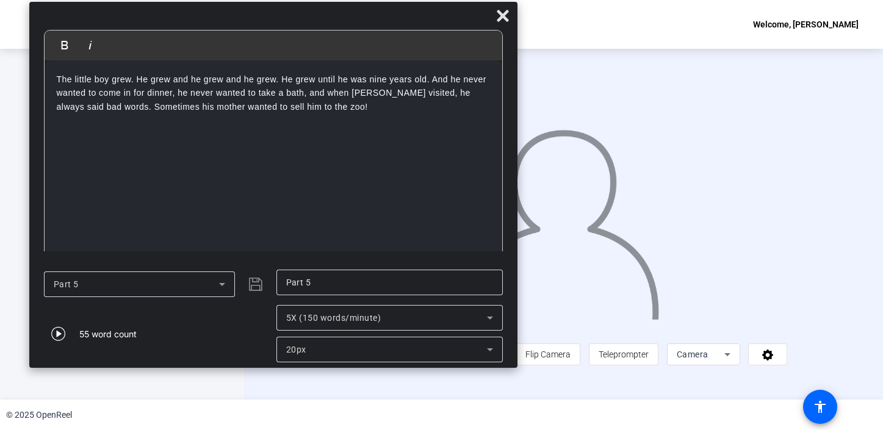
drag, startPoint x: 352, startPoint y: 16, endPoint x: 306, endPoint y: 18, distance: 46.4
click at [306, 18] on div at bounding box center [273, 18] width 488 height 21
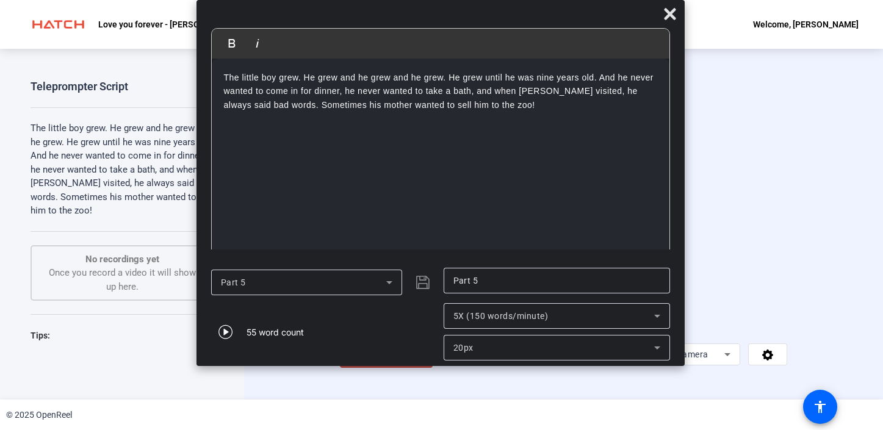
drag, startPoint x: 396, startPoint y: 24, endPoint x: 565, endPoint y: -60, distance: 188.5
click at [565, 0] on html "Accessibility Screen-Reader Guide, Feedback, and Issue Reporting | New window L…" at bounding box center [441, 215] width 883 height 430
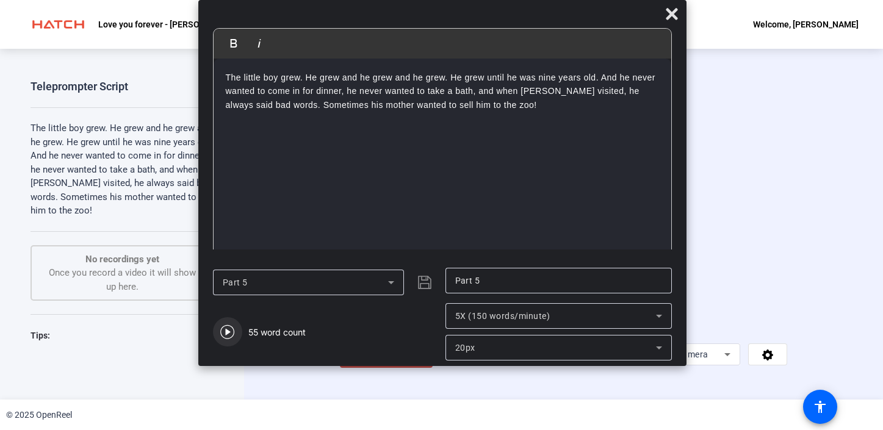
click at [230, 336] on icon "button" at bounding box center [227, 332] width 15 height 15
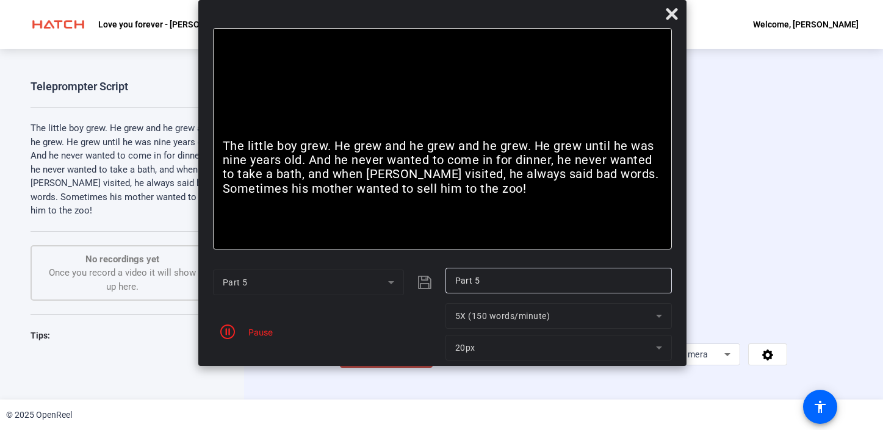
click at [239, 149] on p "The little boy grew. He grew and he grew and he grew. He grew until he was nine…" at bounding box center [442, 167] width 439 height 57
click at [224, 145] on p "The little boy grew. He grew and he grew and he grew. He grew until he was nine…" at bounding box center [442, 167] width 439 height 57
click at [357, 145] on p "The little boy grew. He grew and he grew and he grew. He grew until he was nine…" at bounding box center [442, 167] width 439 height 57
click at [226, 328] on icon "button" at bounding box center [227, 332] width 15 height 15
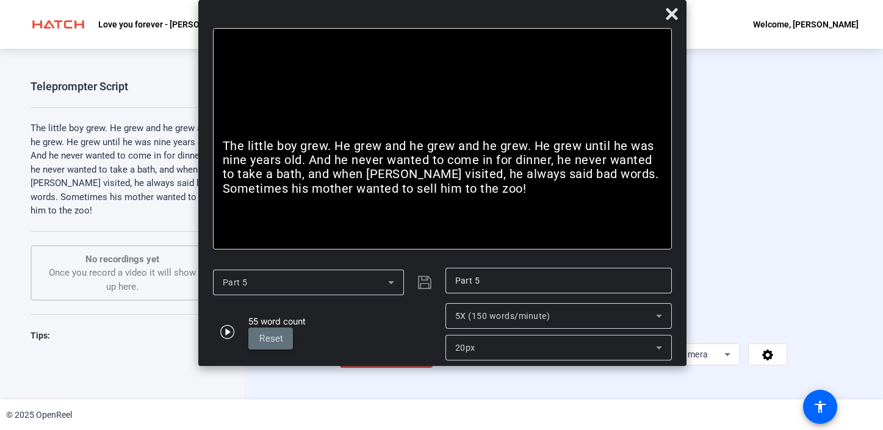
click at [268, 337] on span "Reset" at bounding box center [271, 338] width 24 height 11
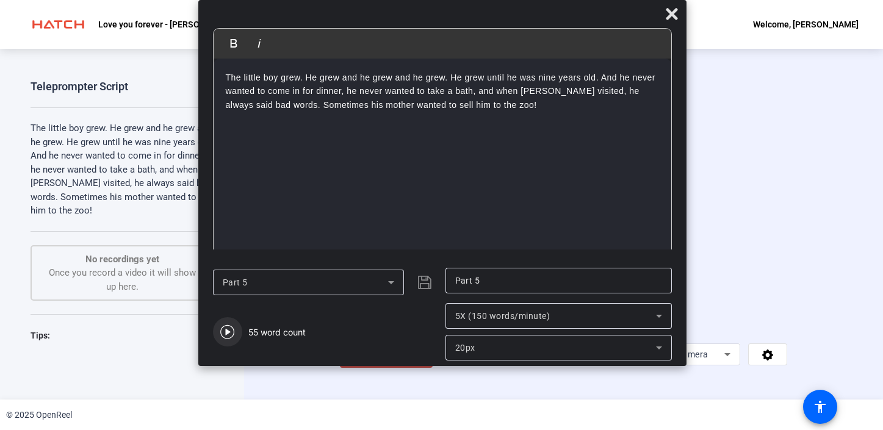
click at [231, 330] on icon "button" at bounding box center [227, 332] width 15 height 15
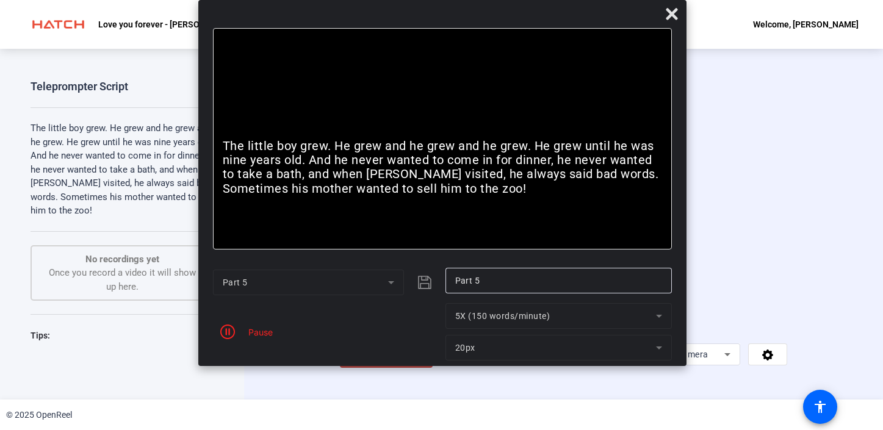
click at [310, 159] on p "The little boy grew. He grew and he grew and he grew. He grew until he was nine…" at bounding box center [442, 167] width 439 height 57
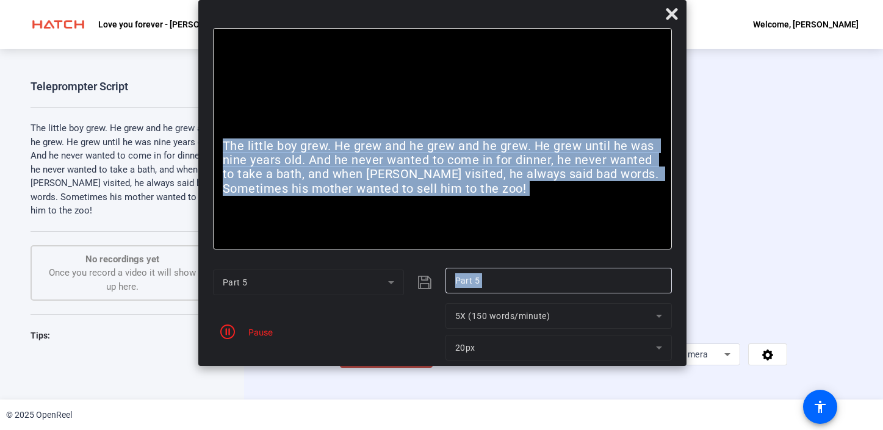
click at [310, 159] on p "The little boy grew. He grew and he grew and he grew. He grew until he was nine…" at bounding box center [442, 167] width 439 height 57
click at [232, 323] on span "button" at bounding box center [227, 331] width 29 height 29
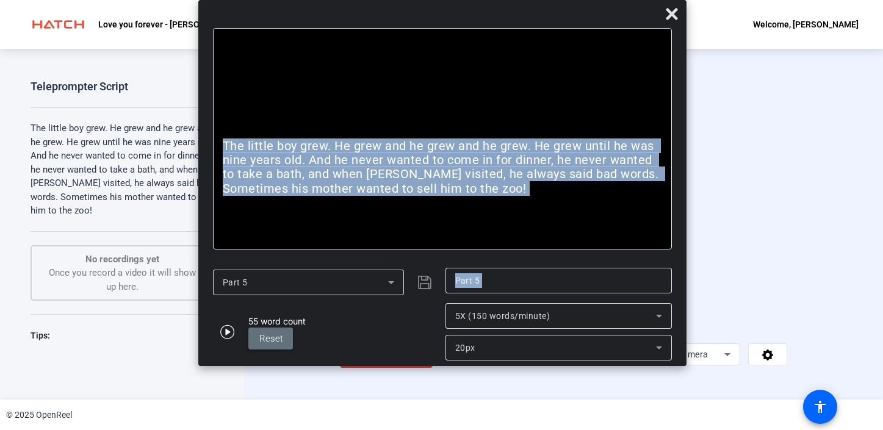
click at [273, 332] on span "Reset" at bounding box center [271, 339] width 24 height 14
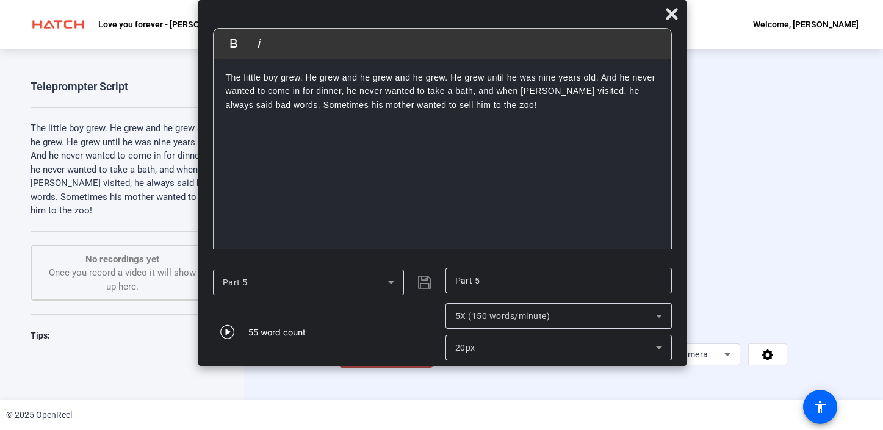
click at [304, 113] on div "The little boy grew. He grew and he grew and he grew. He grew until he was nine…" at bounding box center [441, 159] width 457 height 201
click at [238, 327] on span "button" at bounding box center [227, 331] width 29 height 29
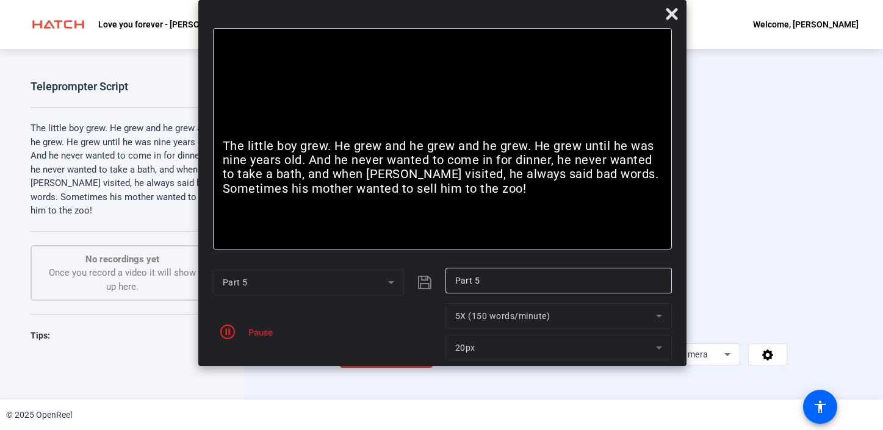
click at [371, 242] on div "The little boy grew. He grew and he grew and he grew. He grew until he was nine…" at bounding box center [442, 138] width 459 height 221
click at [427, 178] on p "The little boy grew. He grew and he grew and he grew. He grew until he was nine…" at bounding box center [442, 167] width 439 height 57
click at [229, 334] on icon "button" at bounding box center [227, 332] width 15 height 15
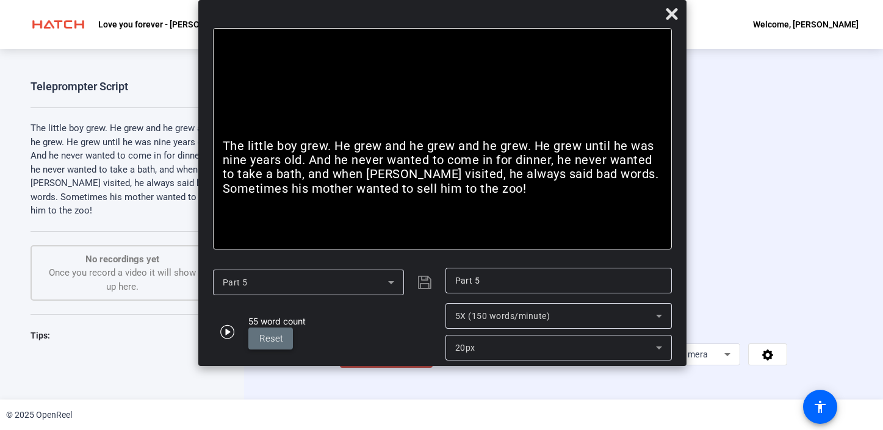
click at [267, 326] on span at bounding box center [270, 338] width 45 height 29
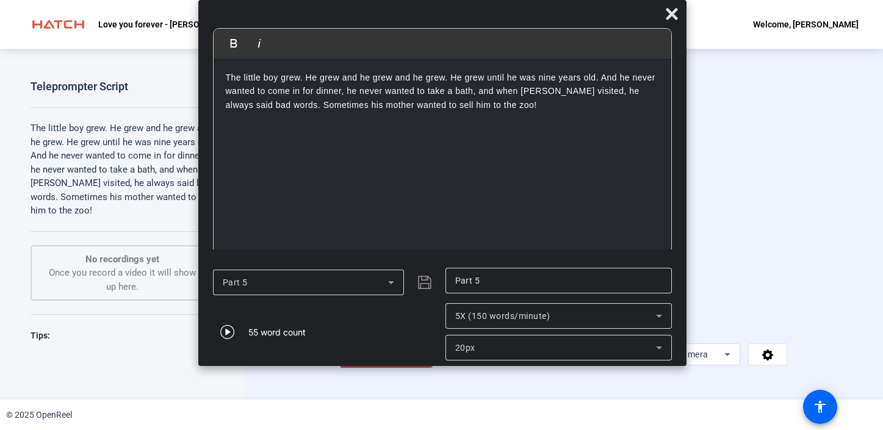
click at [269, 382] on div "Start Recording person Hide Overlay flip Flip Camera article Teleprompter Camera" at bounding box center [563, 224] width 639 height 351
click at [232, 335] on icon "button" at bounding box center [227, 332] width 14 height 14
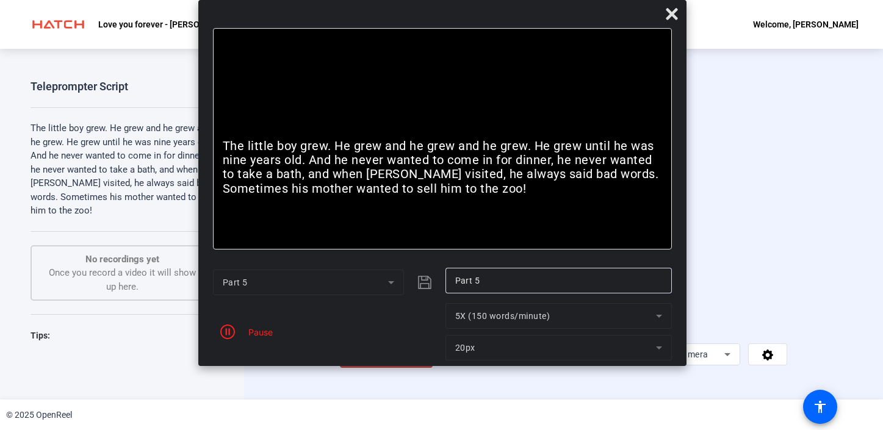
click at [352, 363] on span "Start Recording" at bounding box center [392, 356] width 81 height 14
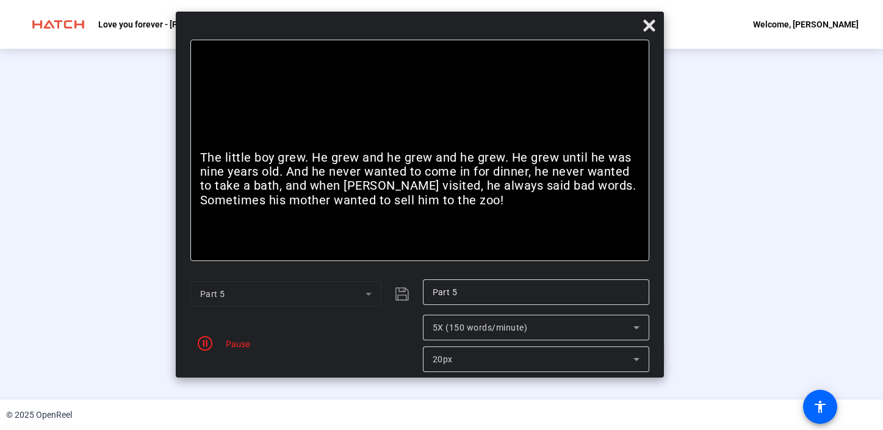
drag, startPoint x: 583, startPoint y: 11, endPoint x: 561, endPoint y: 23, distance: 24.8
click at [561, 23] on div at bounding box center [420, 28] width 488 height 21
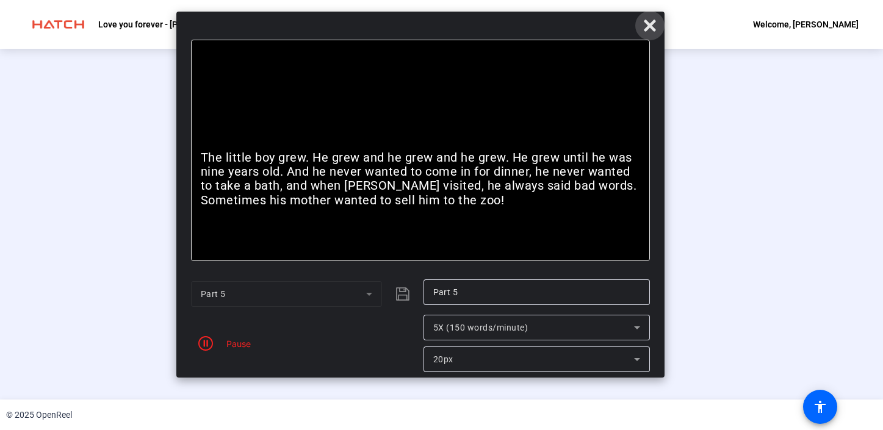
click at [653, 28] on icon at bounding box center [650, 26] width 12 height 12
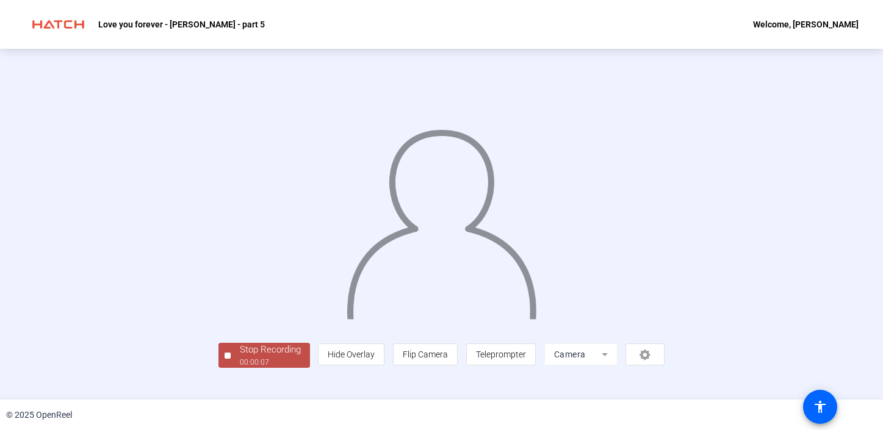
scroll to position [44, 0]
click at [240, 368] on div "00:00:10" at bounding box center [270, 362] width 61 height 11
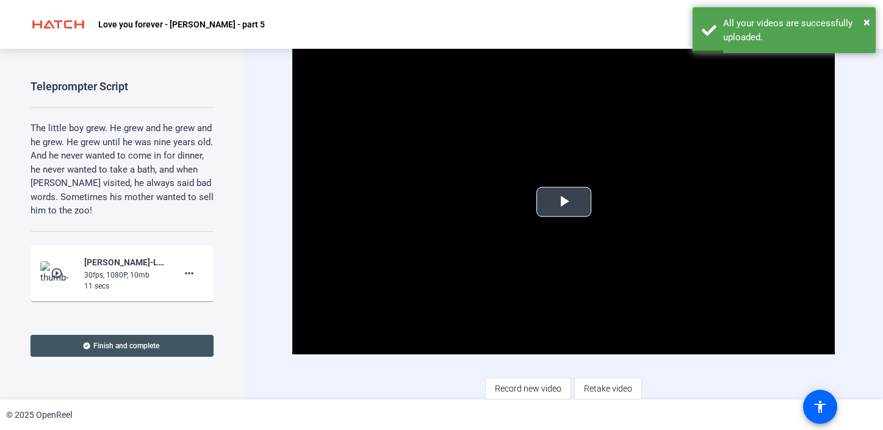
click at [564, 202] on span "Video Player" at bounding box center [564, 202] width 0 height 0
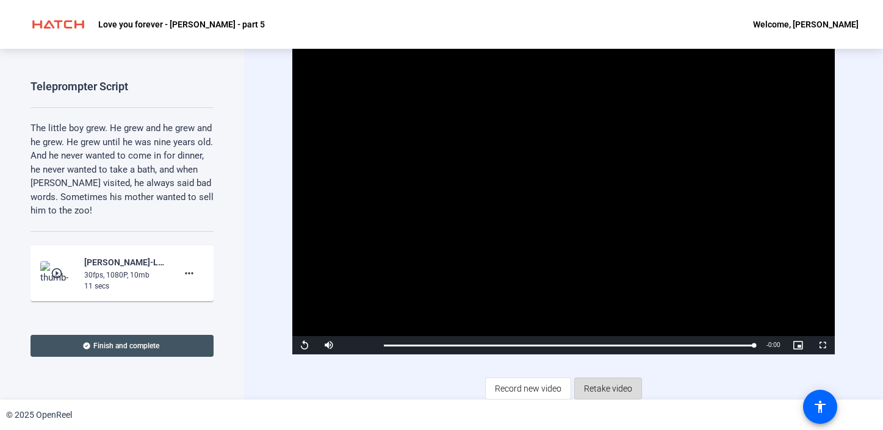
click at [607, 393] on span "Retake video" at bounding box center [608, 388] width 48 height 23
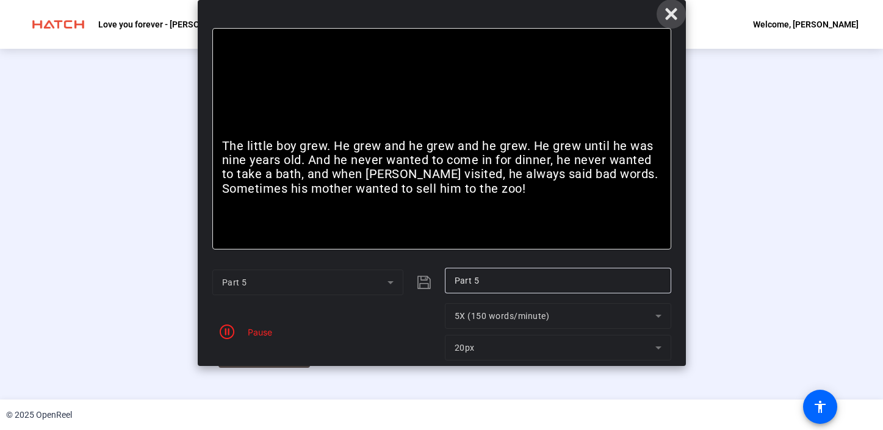
click at [670, 17] on icon at bounding box center [671, 14] width 15 height 15
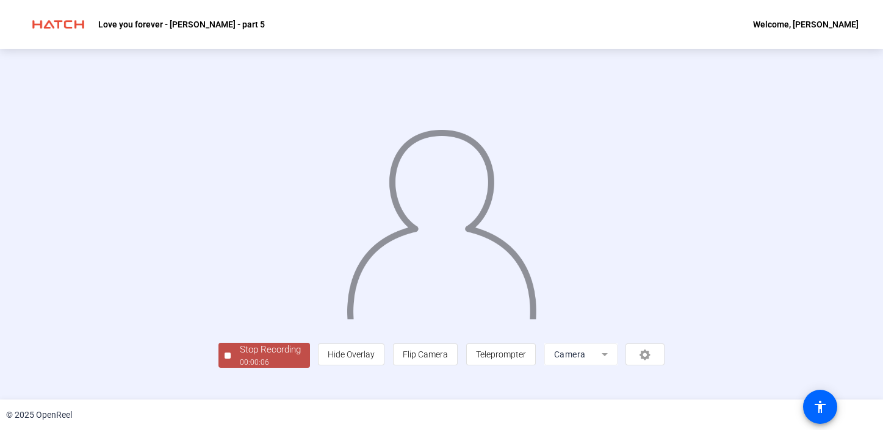
click at [503, 319] on img at bounding box center [441, 218] width 193 height 201
click at [443, 197] on img at bounding box center [441, 218] width 193 height 201
click at [495, 190] on img at bounding box center [441, 218] width 193 height 201
click at [479, 170] on img at bounding box center [441, 218] width 193 height 201
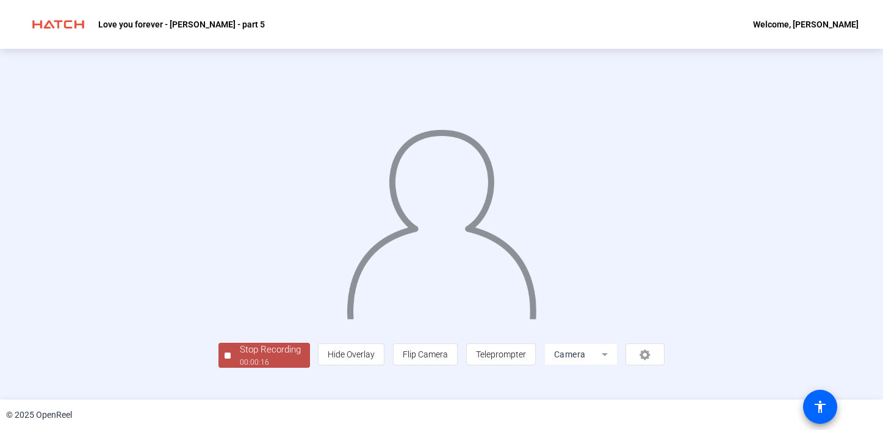
scroll to position [38, 0]
click at [240, 368] on div "00:00:21" at bounding box center [270, 362] width 61 height 11
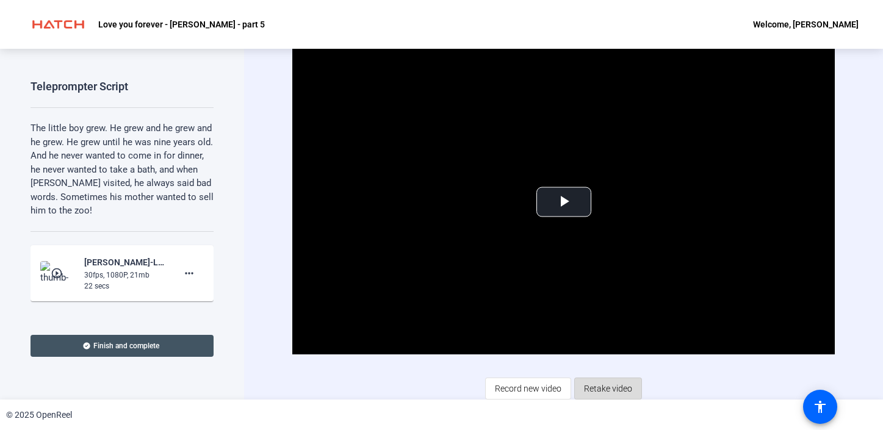
click at [620, 389] on span "Retake video" at bounding box center [608, 388] width 48 height 23
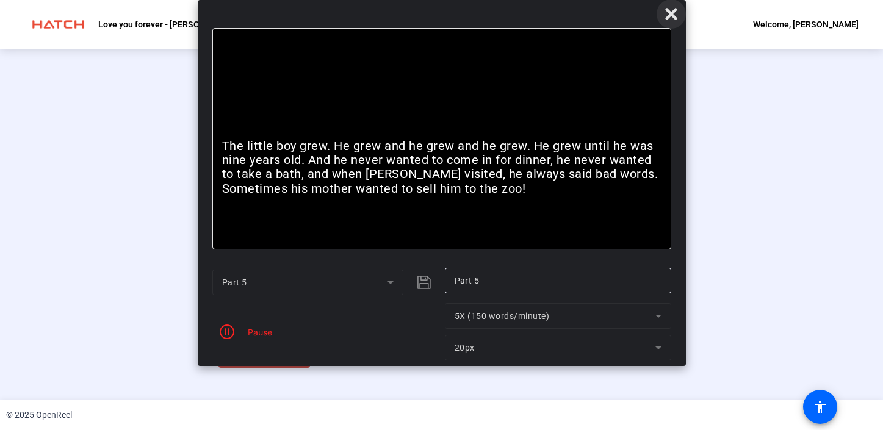
click at [671, 21] on span at bounding box center [670, 13] width 29 height 29
click at [669, 14] on icon at bounding box center [671, 14] width 12 height 12
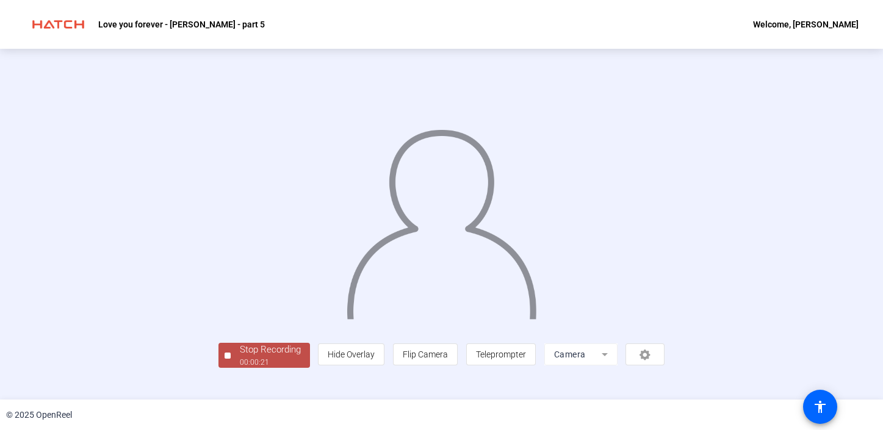
scroll to position [44, 0]
click at [240, 368] on div "00:00:23" at bounding box center [270, 362] width 61 height 11
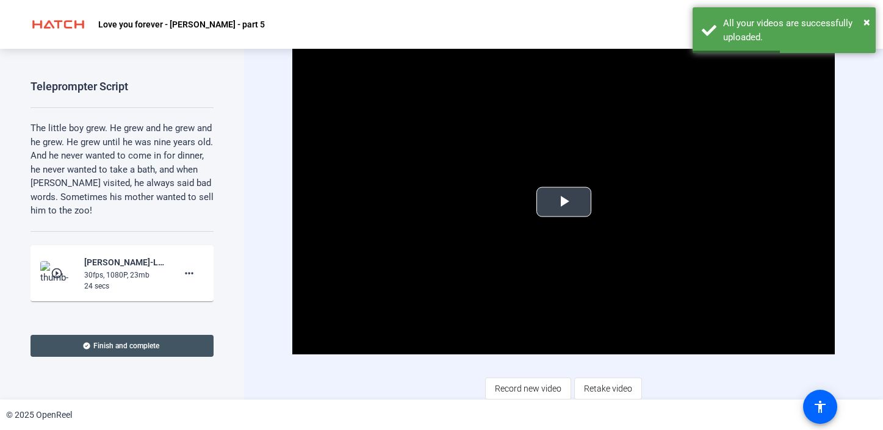
click at [564, 202] on span "Video Player" at bounding box center [564, 202] width 0 height 0
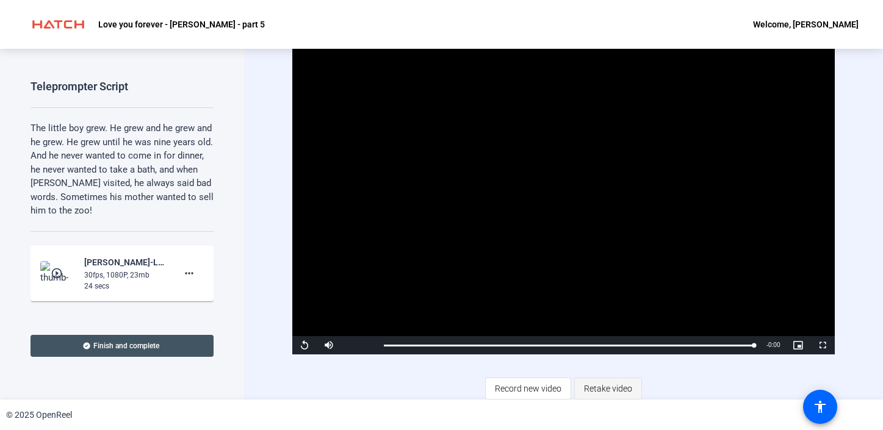
click at [597, 384] on span "Retake video" at bounding box center [608, 388] width 48 height 23
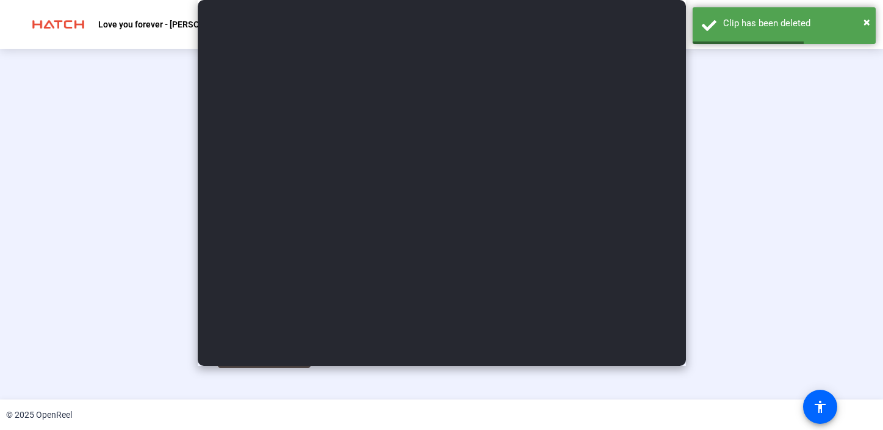
type input "Part 5"
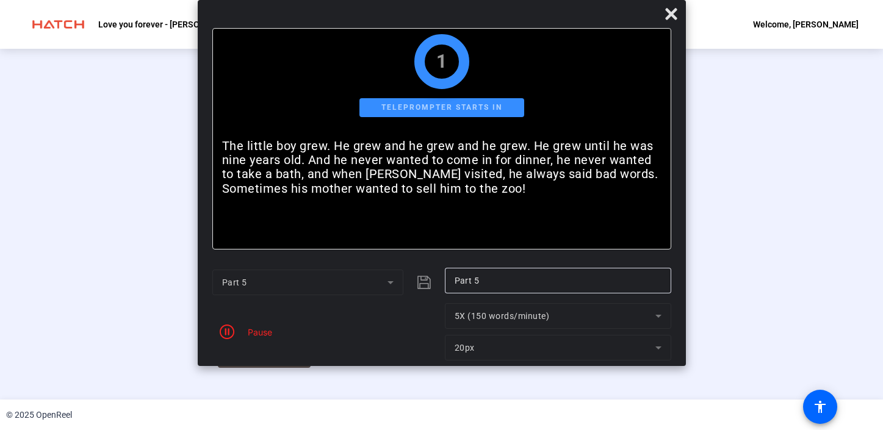
scroll to position [44, 0]
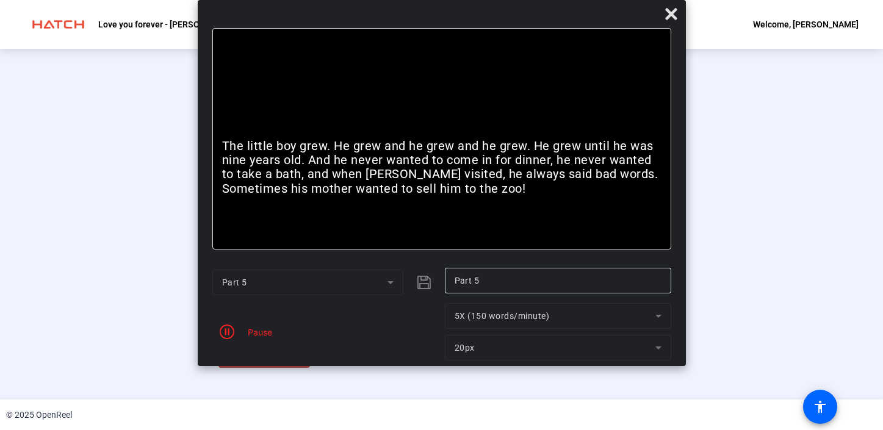
click at [240, 368] on div "00:00:18" at bounding box center [270, 362] width 61 height 11
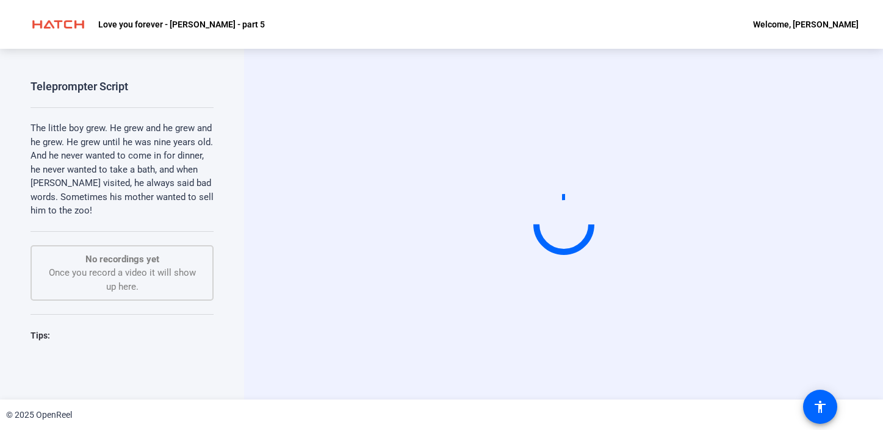
scroll to position [0, 0]
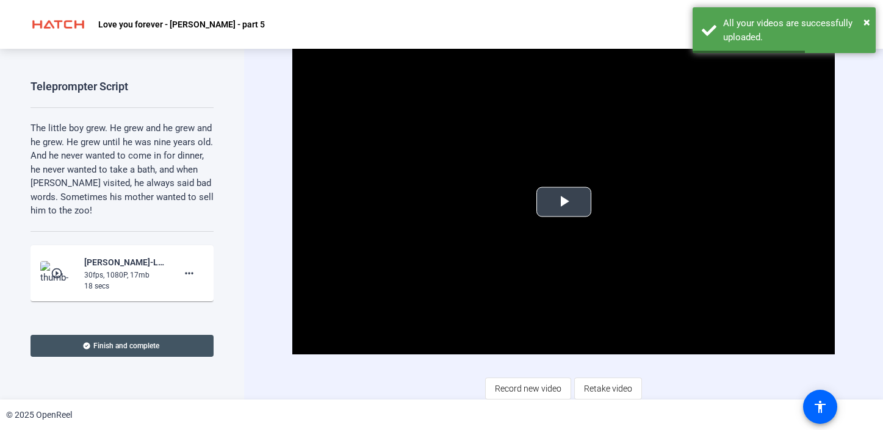
click at [554, 219] on video "Video Player" at bounding box center [563, 202] width 543 height 306
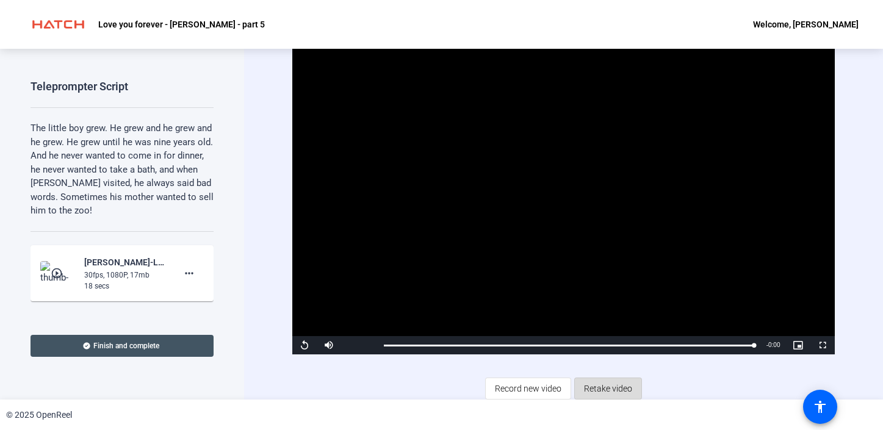
click at [609, 390] on span "Retake video" at bounding box center [608, 388] width 48 height 23
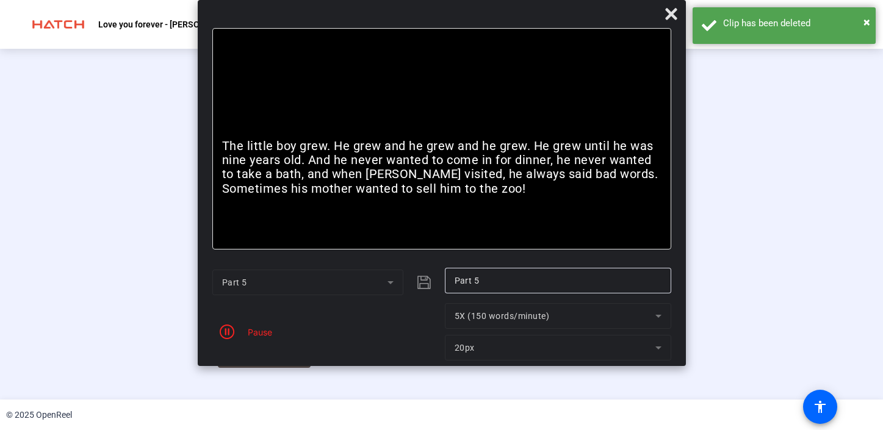
scroll to position [44, 0]
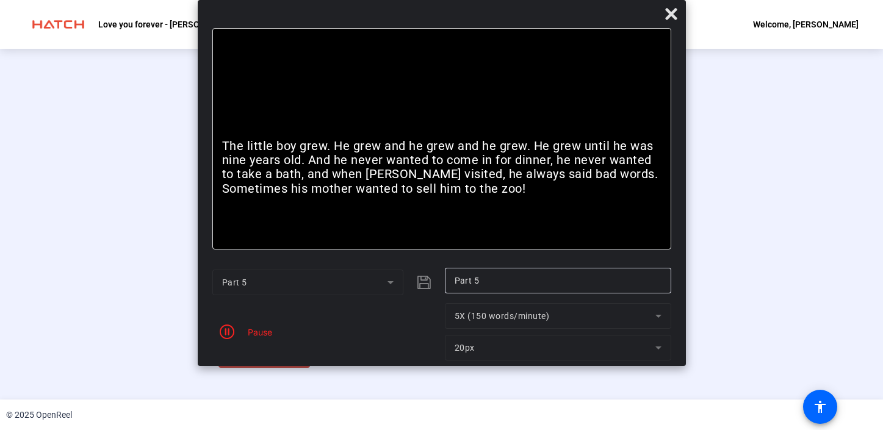
click at [240, 357] on div "Stop Recording" at bounding box center [270, 350] width 61 height 14
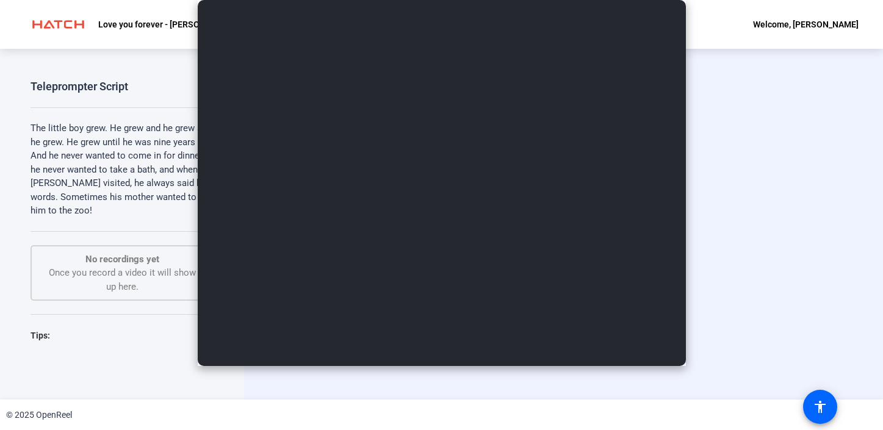
scroll to position [0, 0]
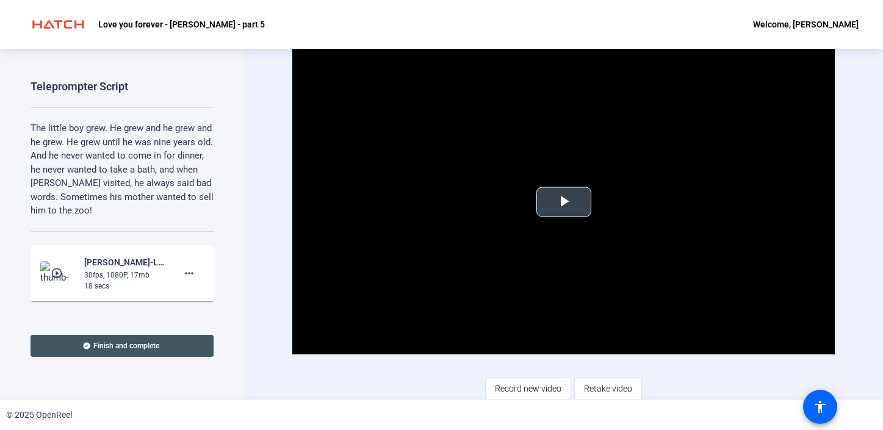
click at [564, 202] on span "Video Player" at bounding box center [564, 202] width 0 height 0
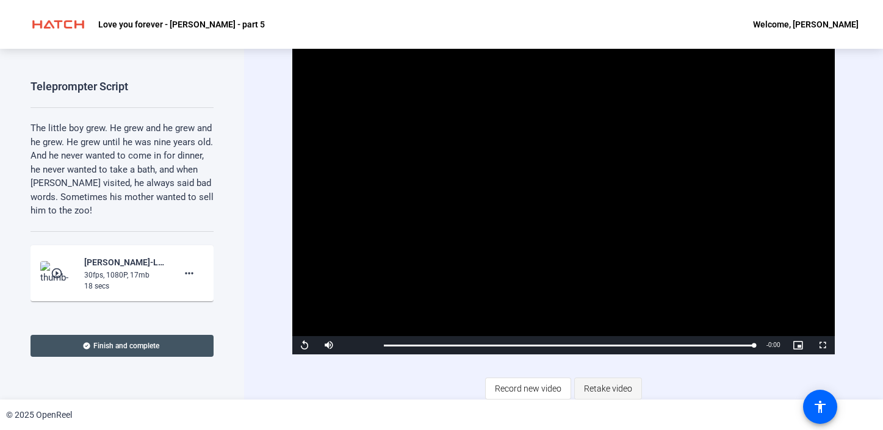
click at [619, 386] on span "Retake video" at bounding box center [608, 388] width 48 height 23
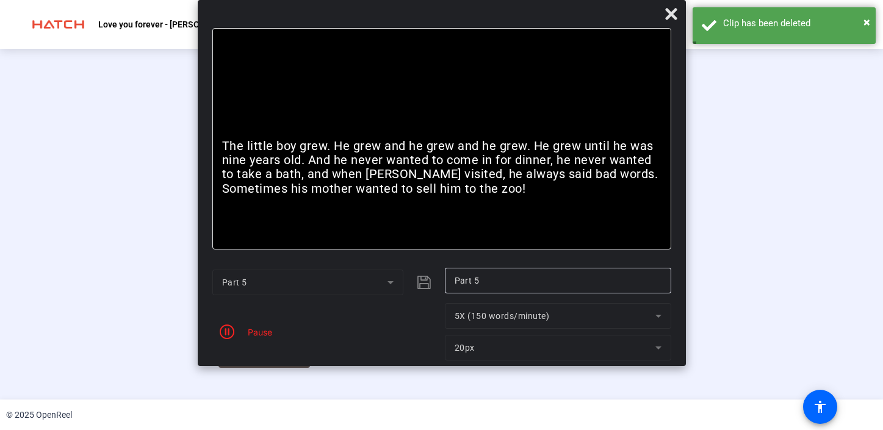
scroll to position [44, 0]
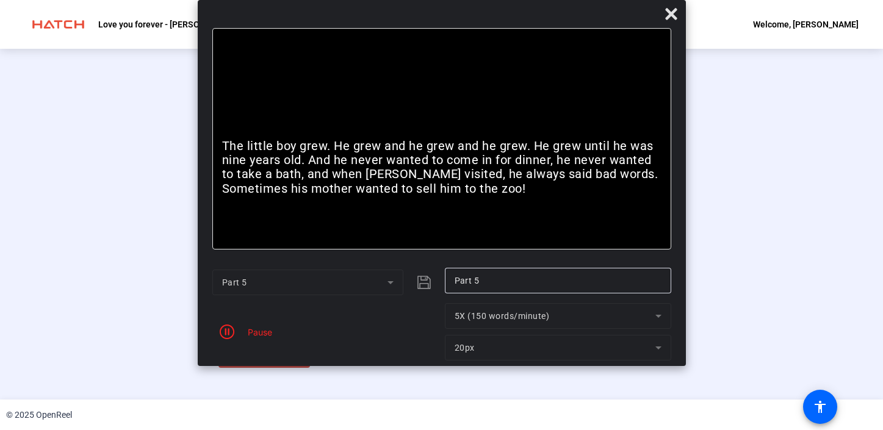
click at [240, 368] on div "00:00:20" at bounding box center [270, 362] width 61 height 11
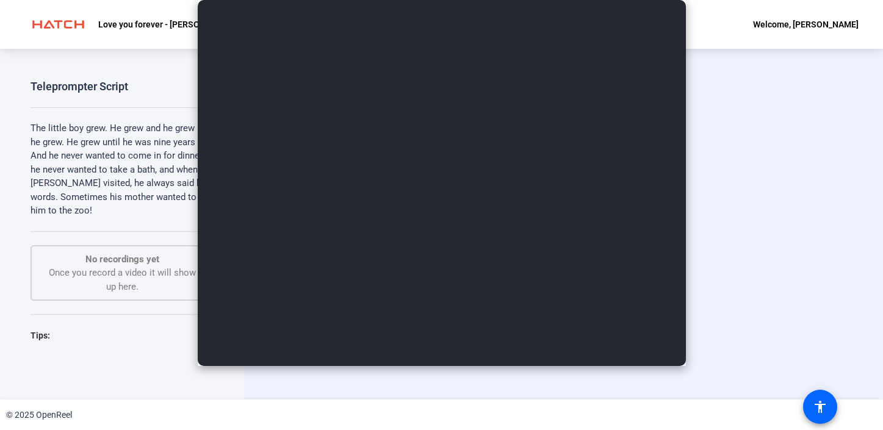
scroll to position [0, 0]
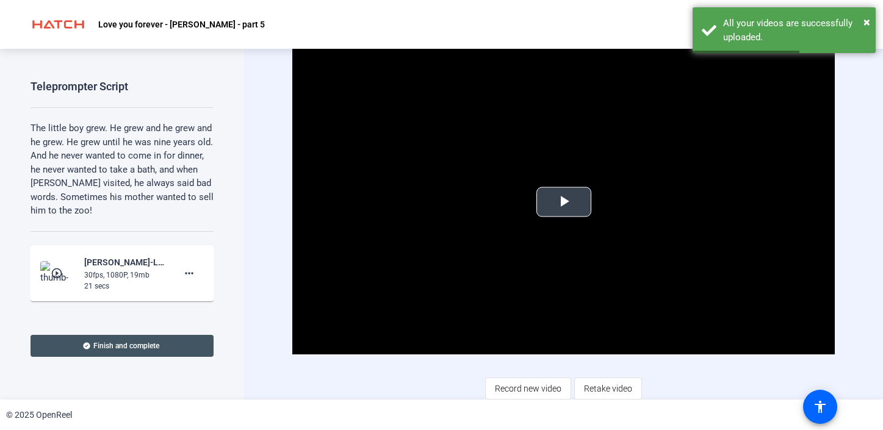
click at [564, 202] on span "Video Player" at bounding box center [564, 202] width 0 height 0
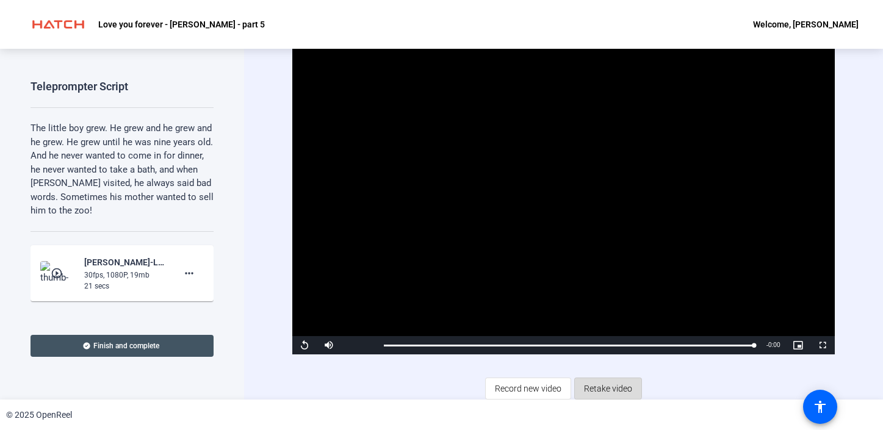
click at [591, 381] on span "Retake video" at bounding box center [608, 388] width 48 height 23
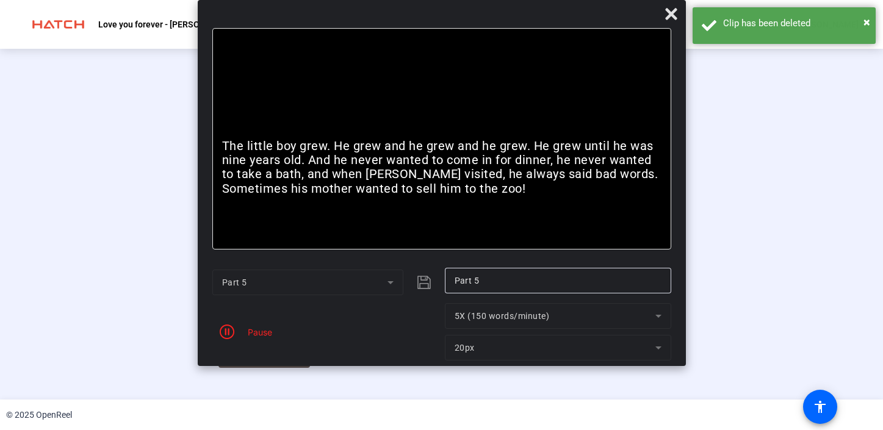
scroll to position [44, 0]
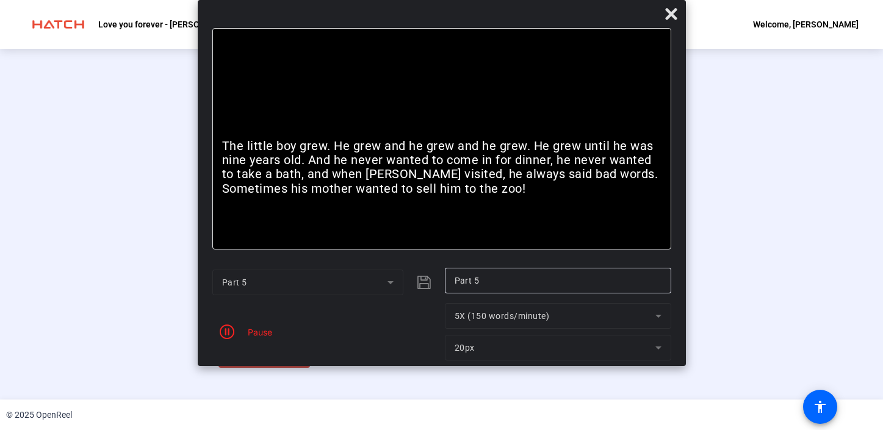
click at [218, 362] on div "Stop Recording 00:00:19 person Hide Overlay flip Flip Camera article Teleprompt…" at bounding box center [441, 354] width 447 height 27
click at [218, 368] on button "Stop Recording 00:00:20" at bounding box center [263, 355] width 91 height 25
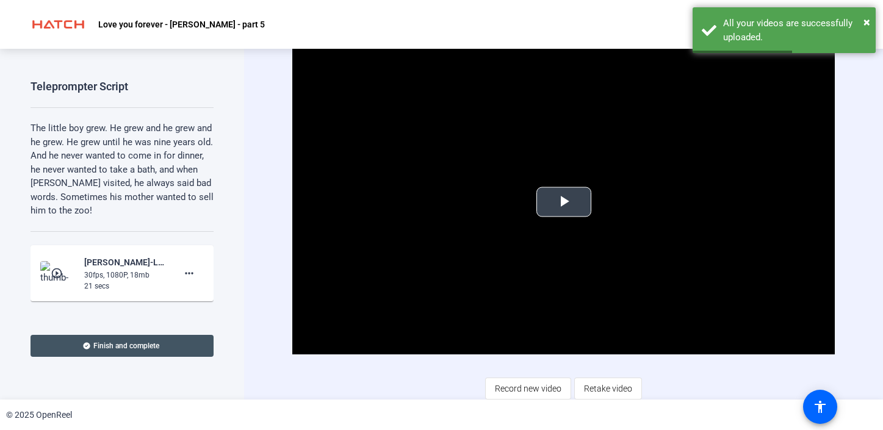
click at [564, 202] on span "Video Player" at bounding box center [564, 202] width 0 height 0
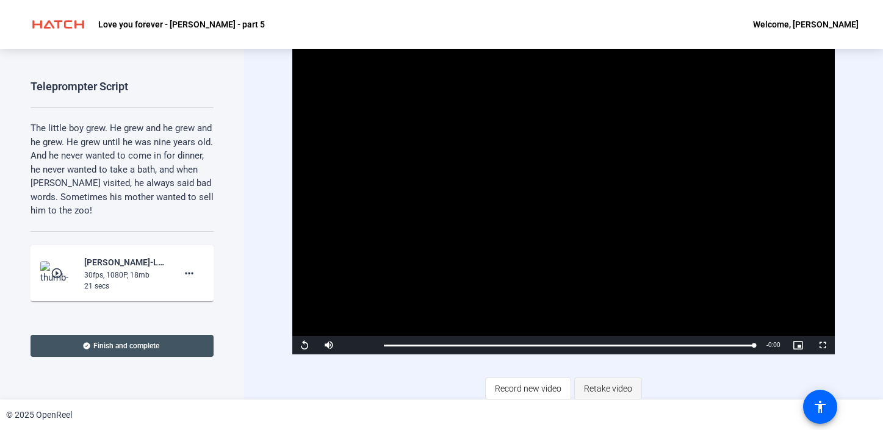
click at [615, 386] on span "Retake video" at bounding box center [608, 388] width 48 height 23
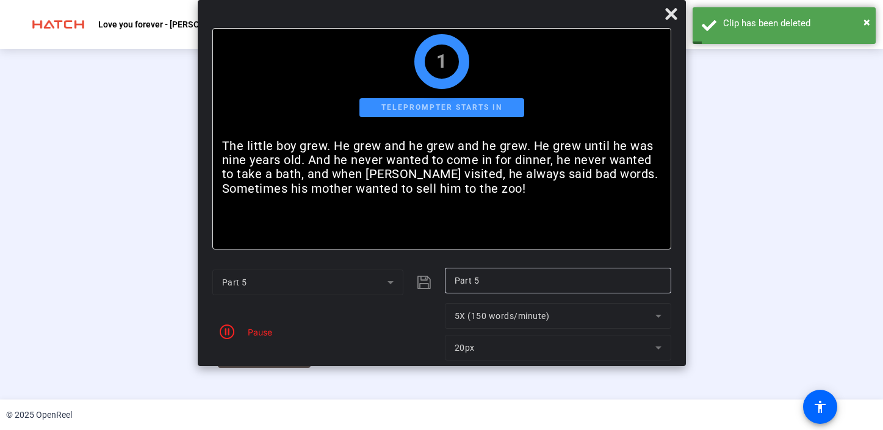
scroll to position [44, 0]
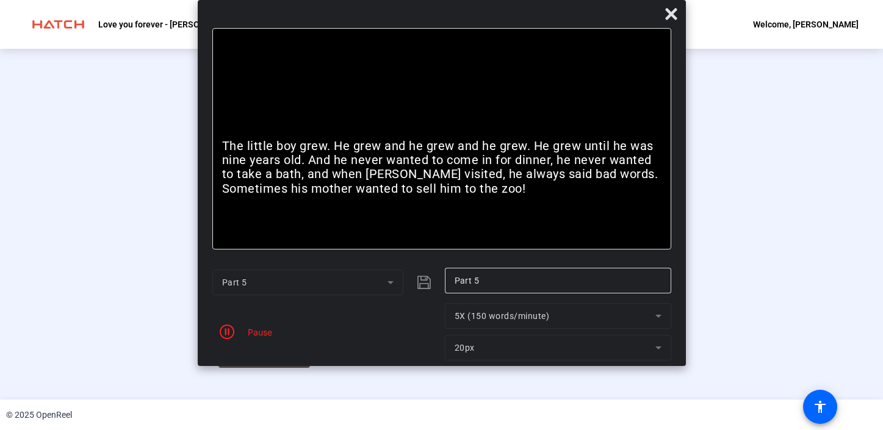
click at [218, 359] on div "Stop Recording 00:00:05 person Hide Overlay flip Flip Camera article Teleprompt…" at bounding box center [441, 224] width 447 height 287
click at [231, 368] on span "Stop Recording 00:00:10" at bounding box center [270, 355] width 79 height 25
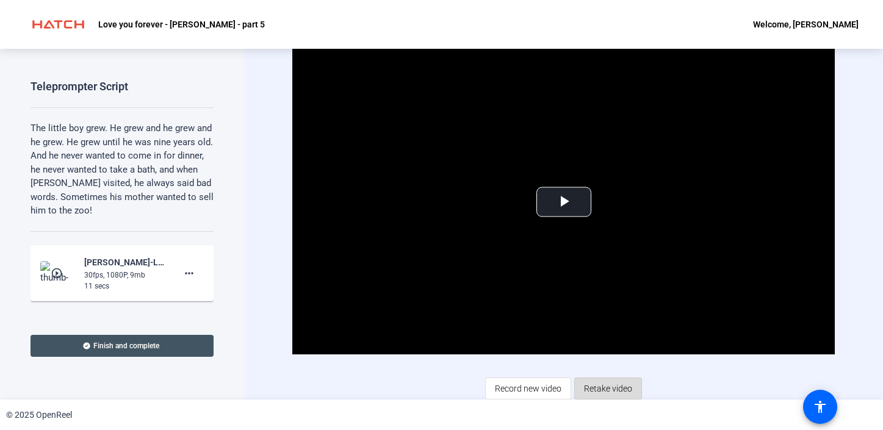
click at [617, 390] on span "Retake video" at bounding box center [608, 388] width 48 height 23
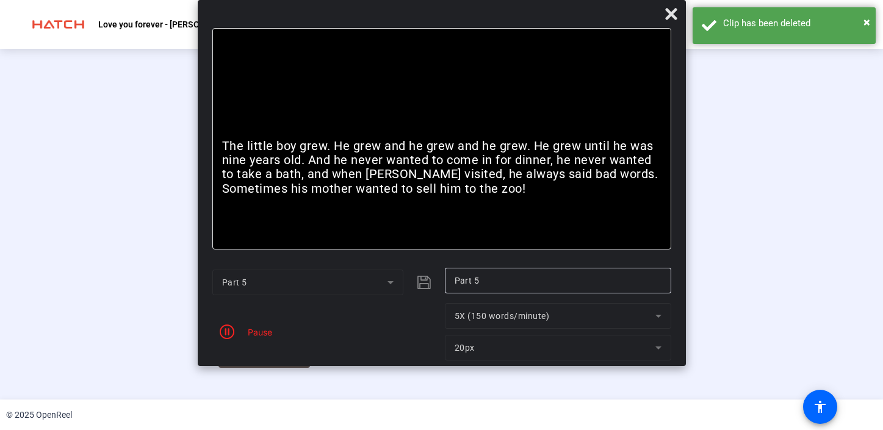
scroll to position [44, 0]
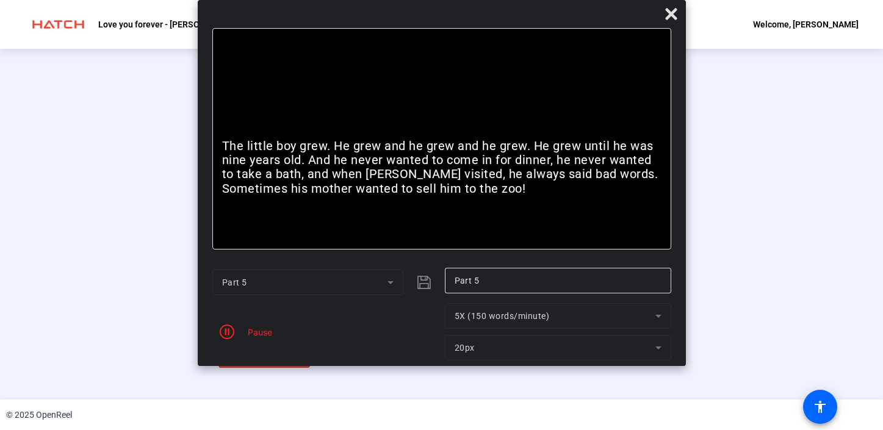
click at [240, 357] on div "Stop Recording" at bounding box center [270, 350] width 61 height 14
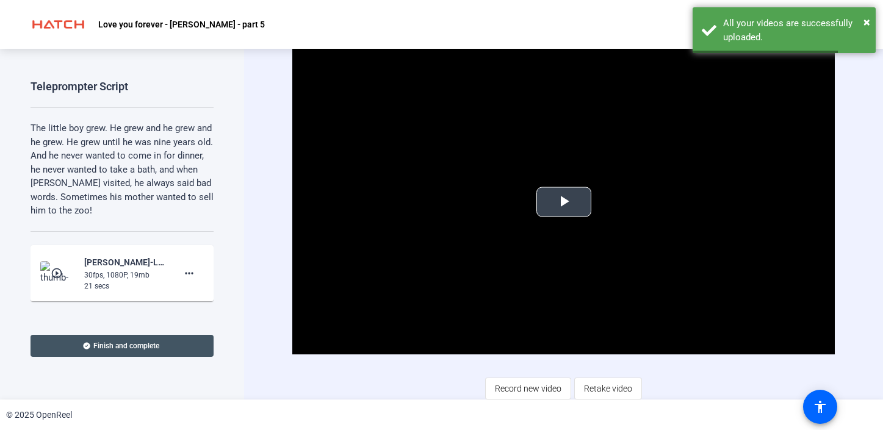
click at [564, 202] on span "Video Player" at bounding box center [564, 202] width 0 height 0
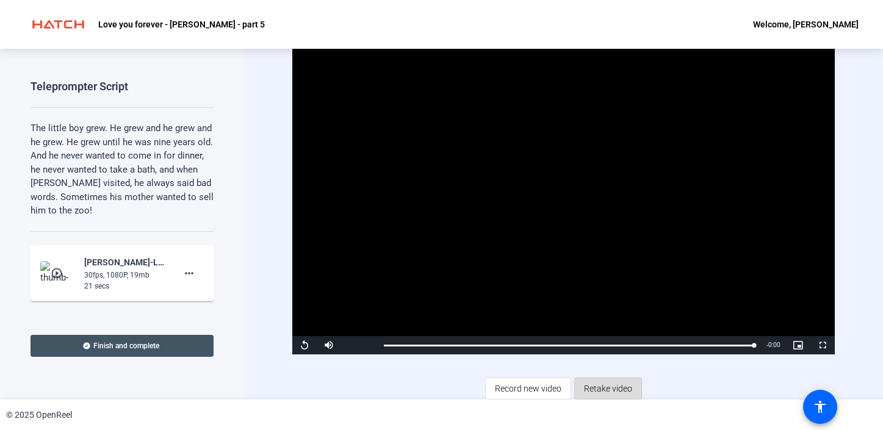
click at [609, 392] on span "Retake video" at bounding box center [608, 388] width 48 height 23
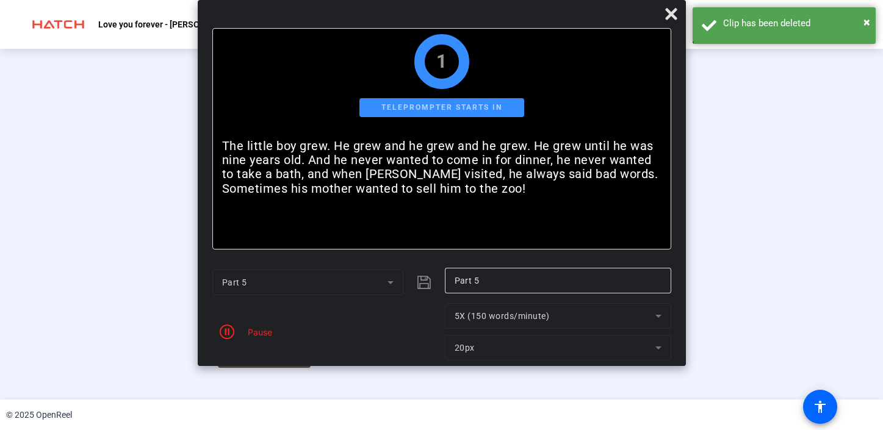
scroll to position [44, 0]
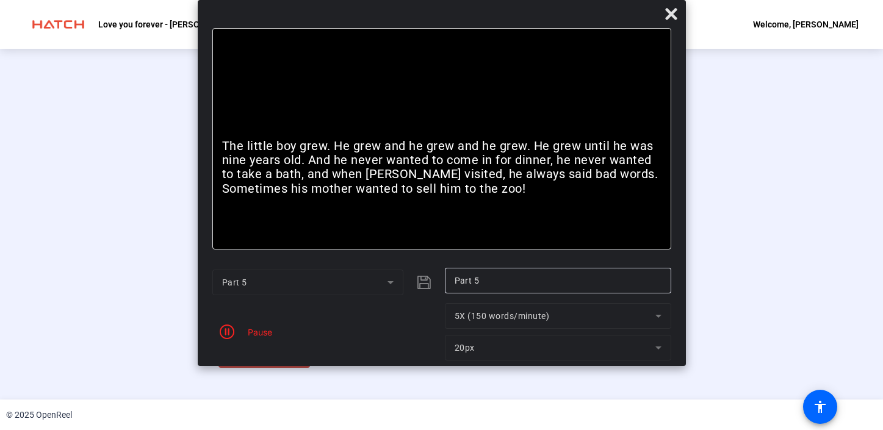
click at [240, 357] on div "Stop Recording" at bounding box center [270, 350] width 61 height 14
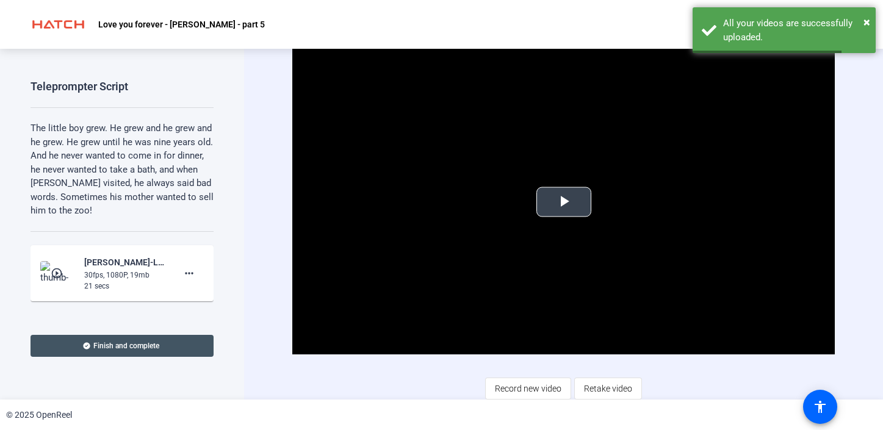
click at [564, 202] on span "Video Player" at bounding box center [564, 202] width 0 height 0
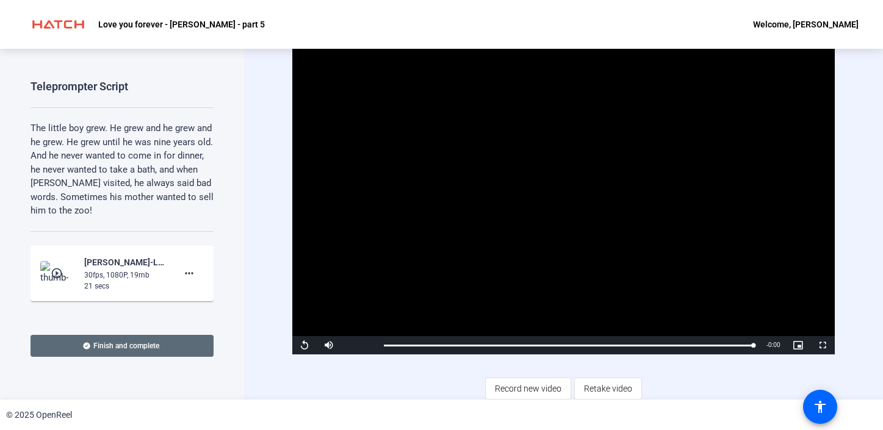
click at [126, 350] on span "Finish and complete" at bounding box center [126, 346] width 66 height 10
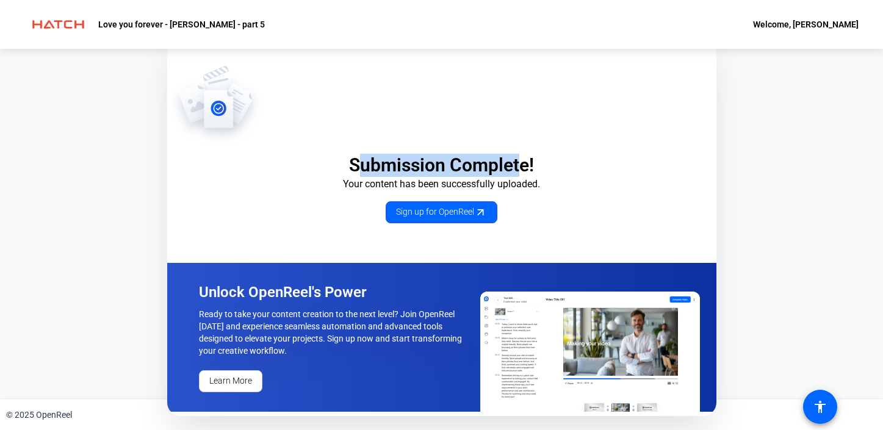
drag, startPoint x: 359, startPoint y: 166, endPoint x: 520, endPoint y: 165, distance: 161.0
click at [520, 165] on p "Submission Complete!" at bounding box center [441, 165] width 549 height 23
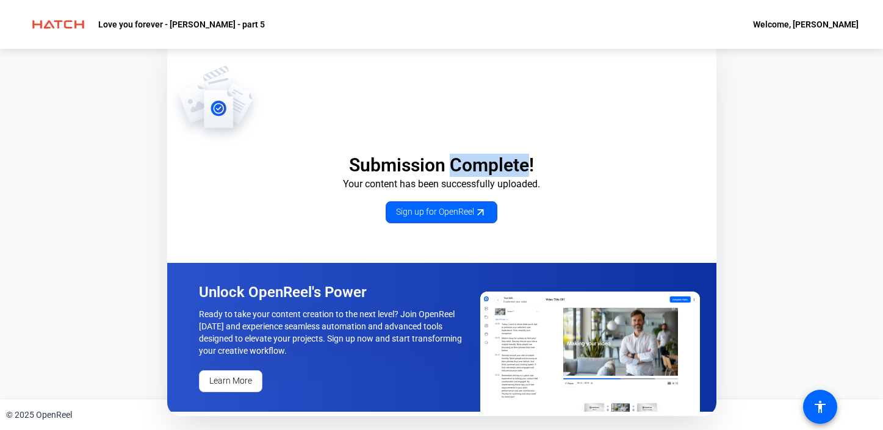
click at [520, 165] on p "Submission Complete!" at bounding box center [441, 165] width 549 height 23
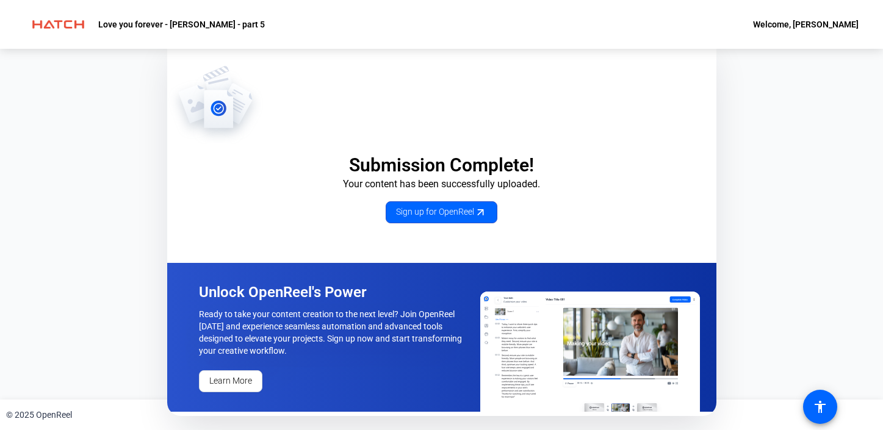
click at [553, 172] on p "Submission Complete!" at bounding box center [441, 165] width 549 height 23
